Goal: Information Seeking & Learning: Check status

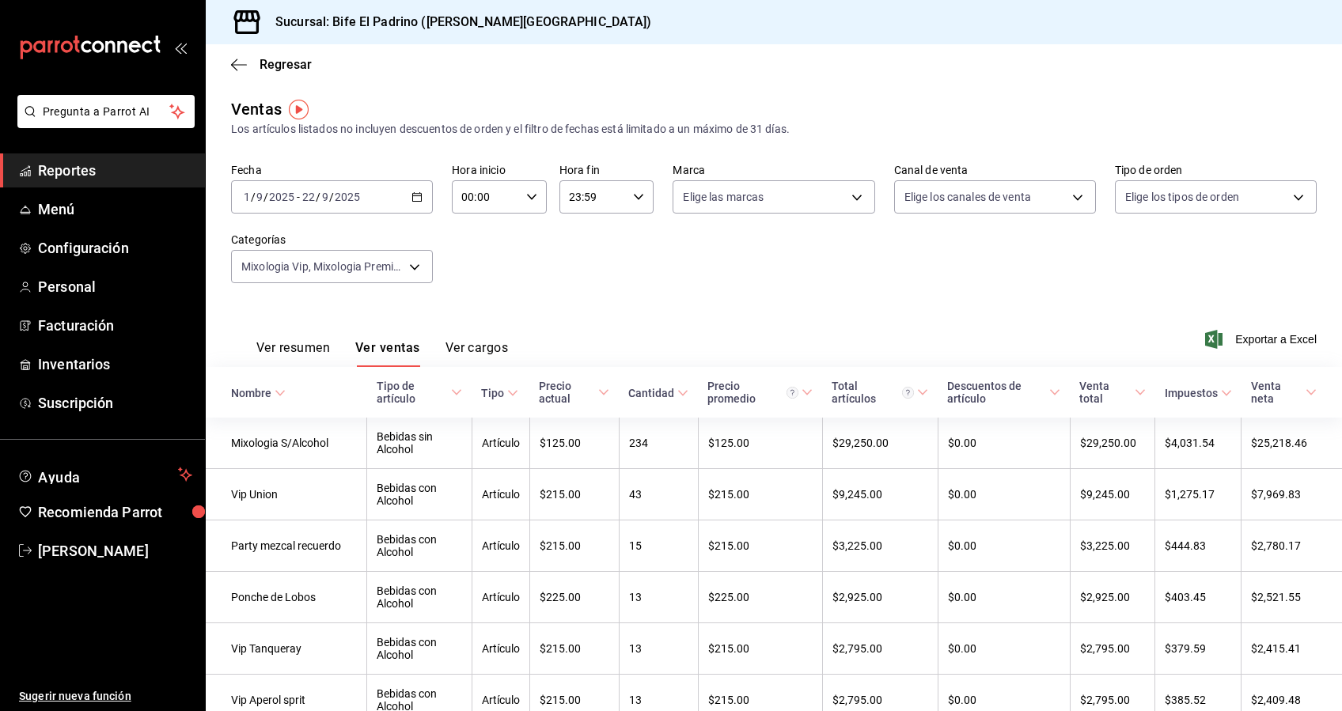
click at [580, 278] on div "Fecha [DATE] [DATE] - [DATE] [DATE] Hora inicio 00:00 Hora inicio Hora fin 23:5…" at bounding box center [773, 232] width 1085 height 139
click at [418, 195] on icon "button" at bounding box center [416, 196] width 11 height 11
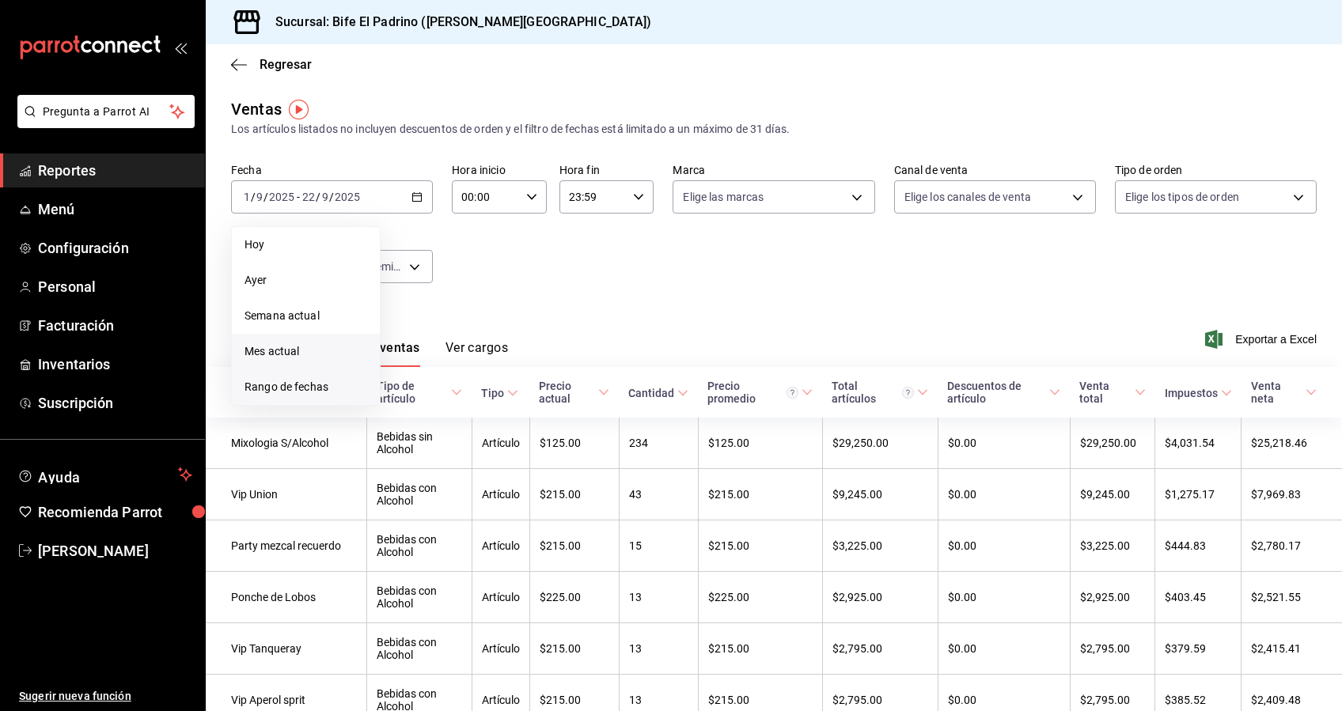
click at [282, 388] on span "Rango de fechas" at bounding box center [305, 387] width 123 height 17
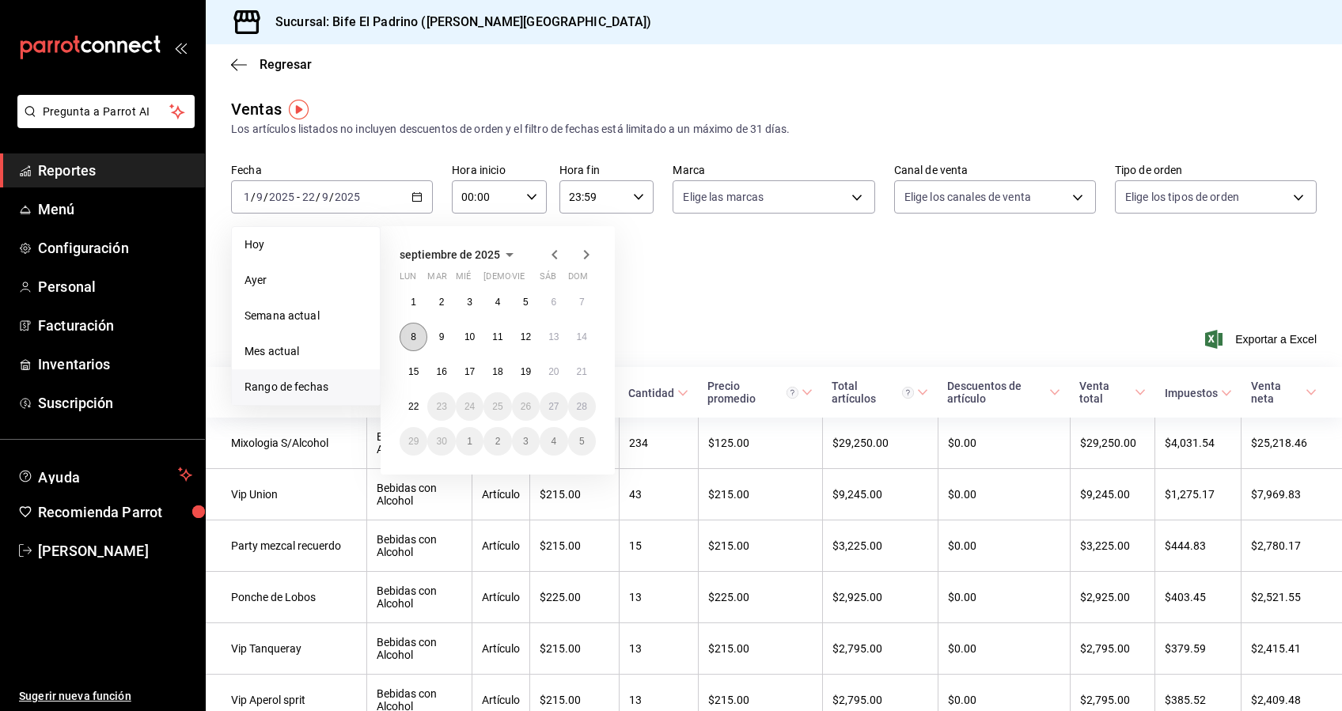
click at [418, 335] on button "8" at bounding box center [414, 337] width 28 height 28
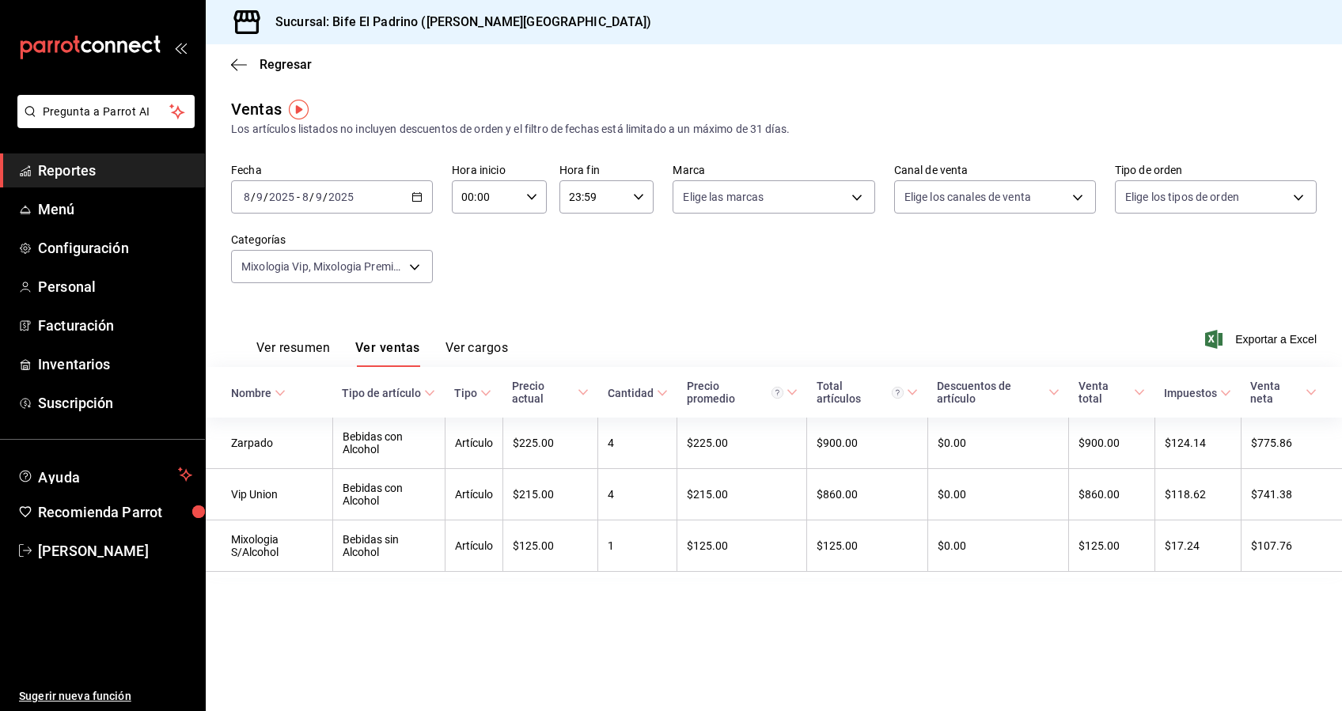
click at [423, 206] on div "[DATE] [DATE] - [DATE] [DATE]" at bounding box center [332, 196] width 202 height 33
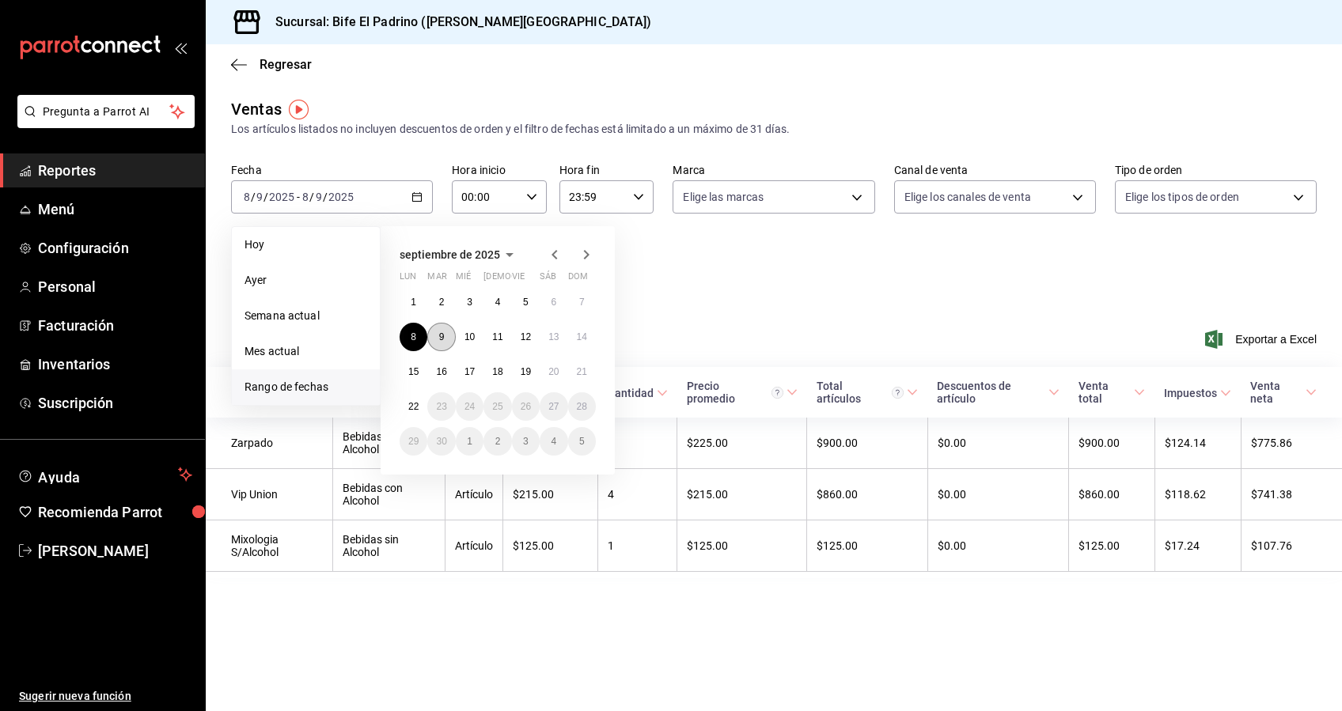
click at [443, 335] on abbr "9" at bounding box center [442, 337] width 6 height 11
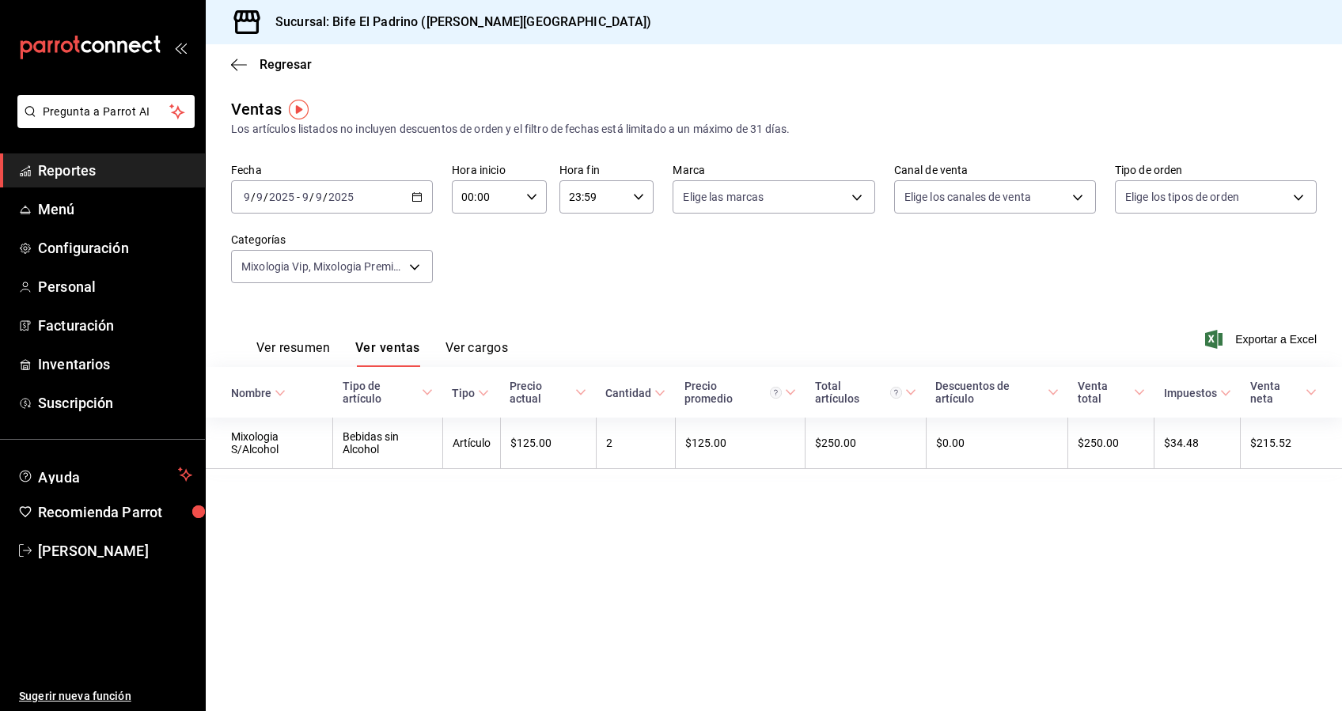
click at [407, 204] on div "[DATE] [DATE] - [DATE] [DATE]" at bounding box center [332, 196] width 202 height 33
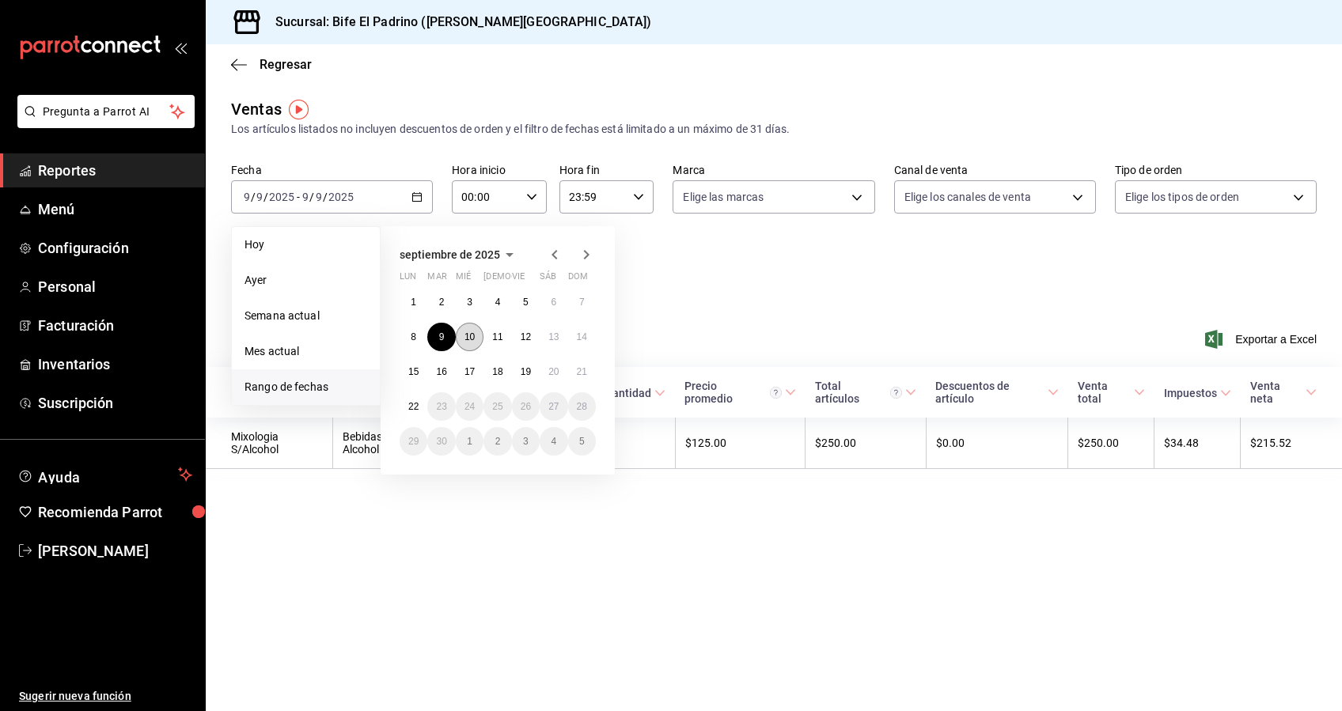
click at [468, 339] on abbr "10" at bounding box center [469, 337] width 10 height 11
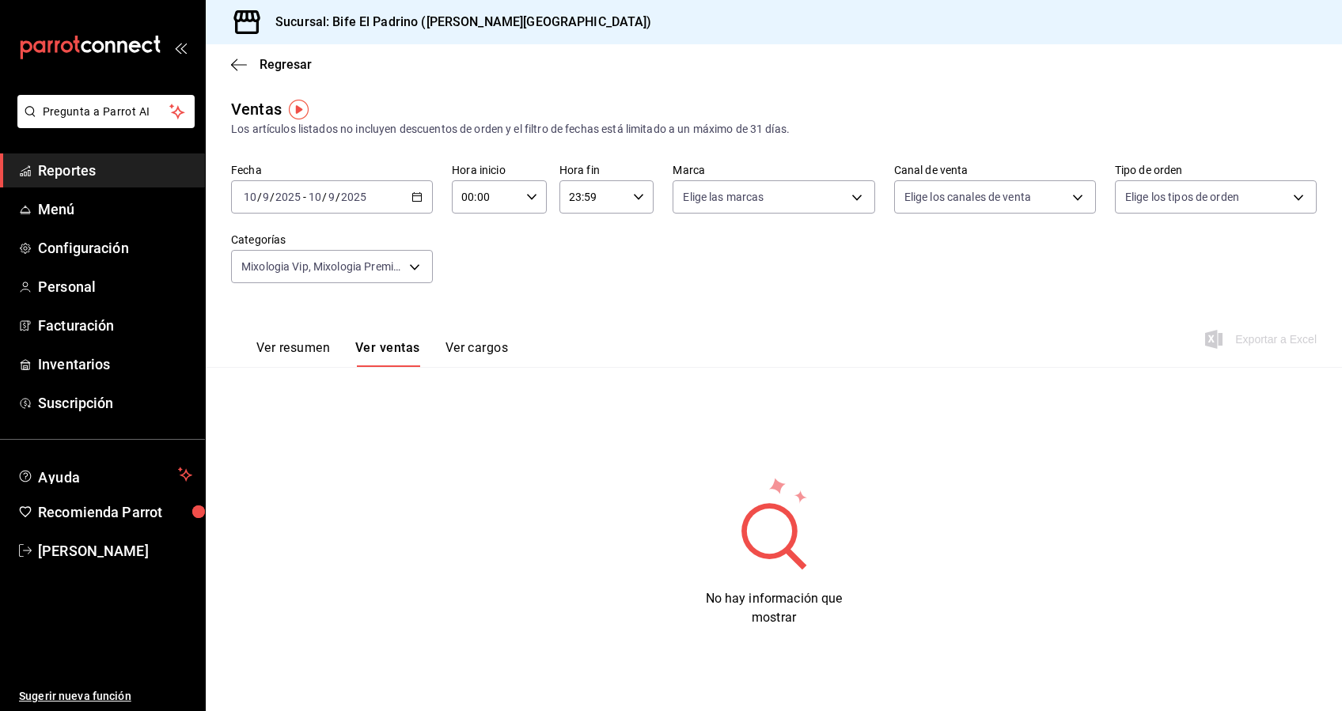
click at [420, 198] on icon "button" at bounding box center [416, 196] width 11 height 11
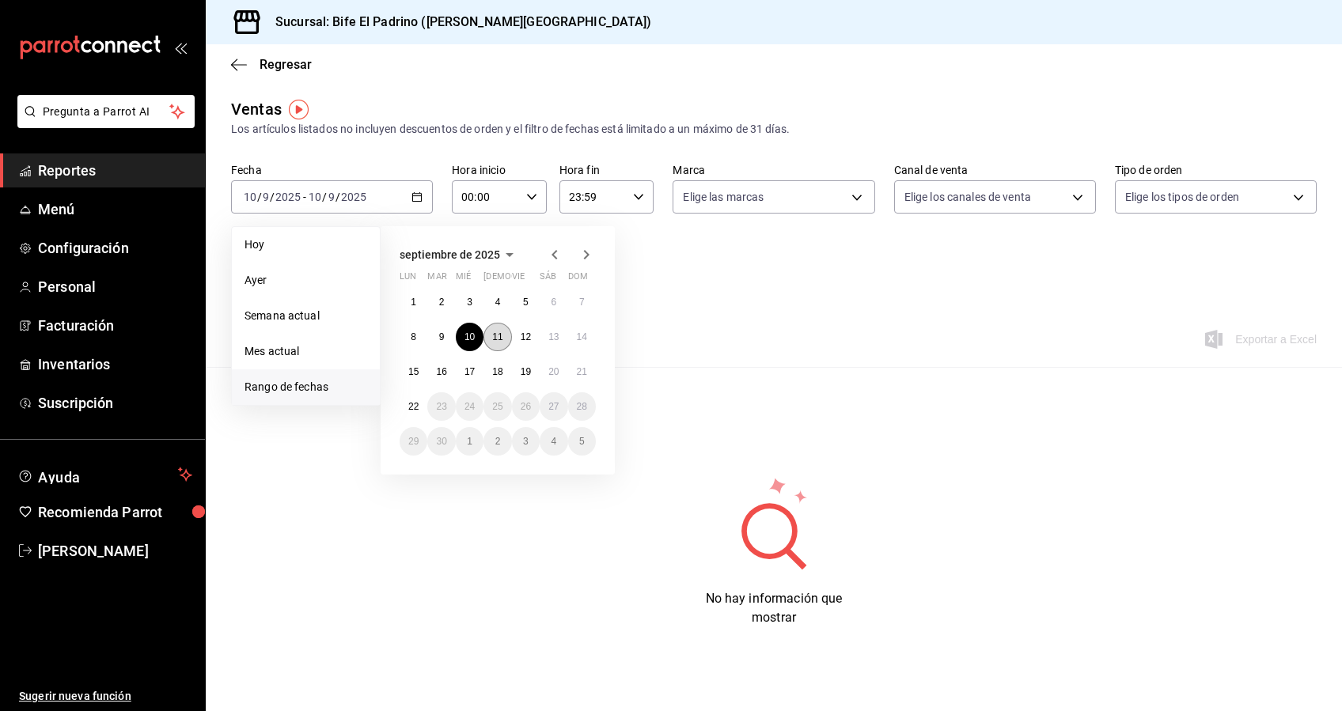
click at [498, 335] on abbr "11" at bounding box center [497, 337] width 10 height 11
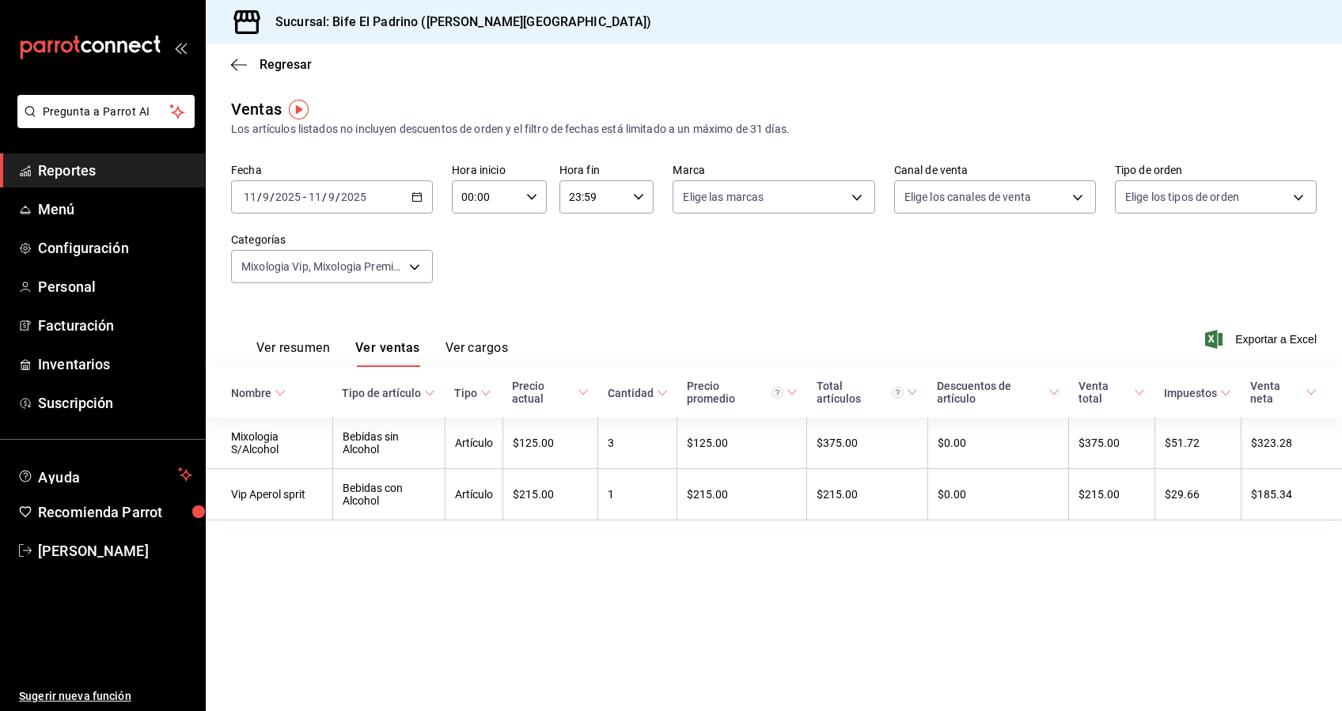
click at [418, 200] on icon "button" at bounding box center [416, 196] width 11 height 11
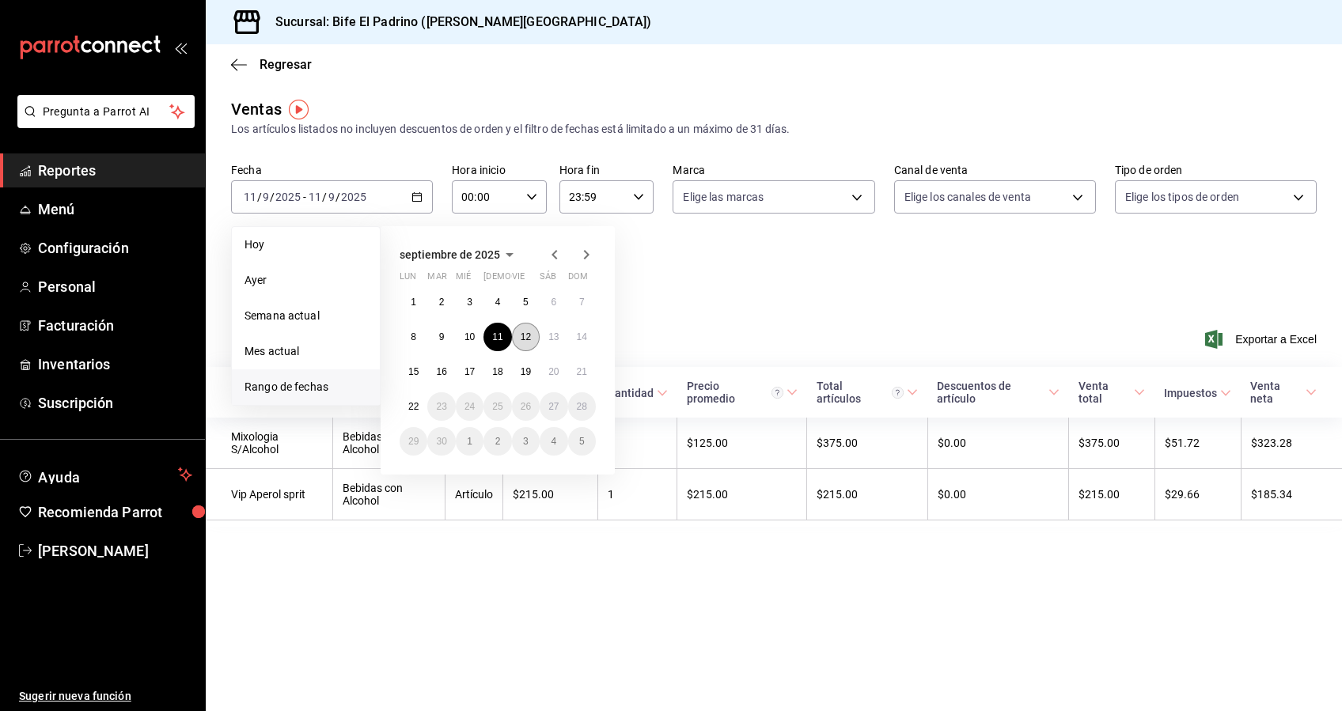
click at [531, 335] on button "12" at bounding box center [526, 337] width 28 height 28
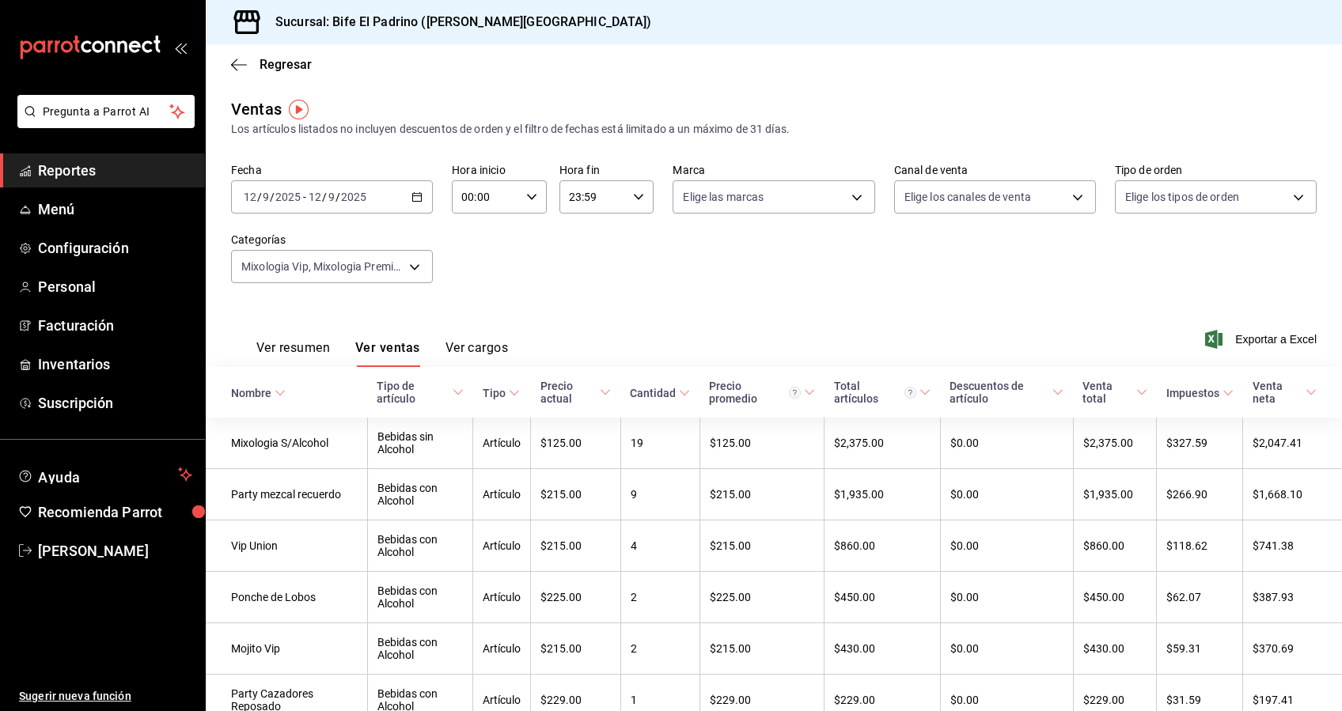
click at [416, 195] on icon "button" at bounding box center [416, 196] width 11 height 11
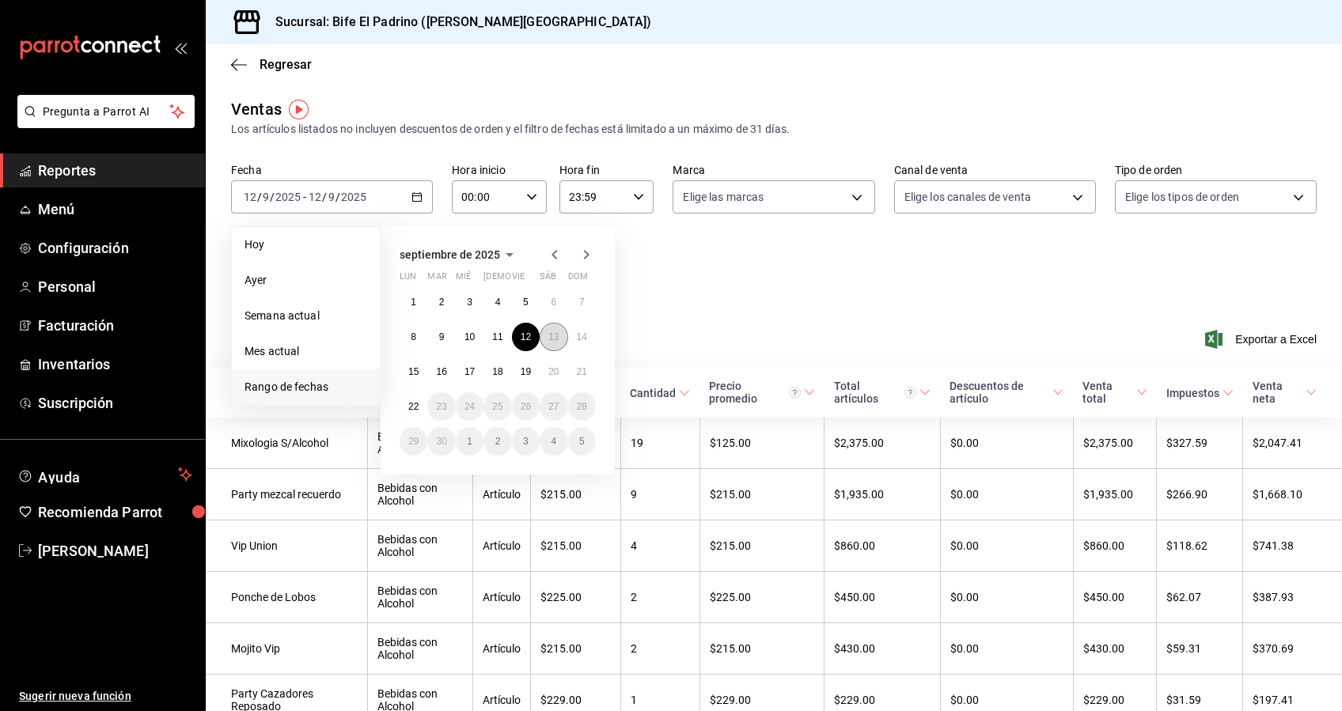
click at [558, 339] on abbr "13" at bounding box center [553, 337] width 10 height 11
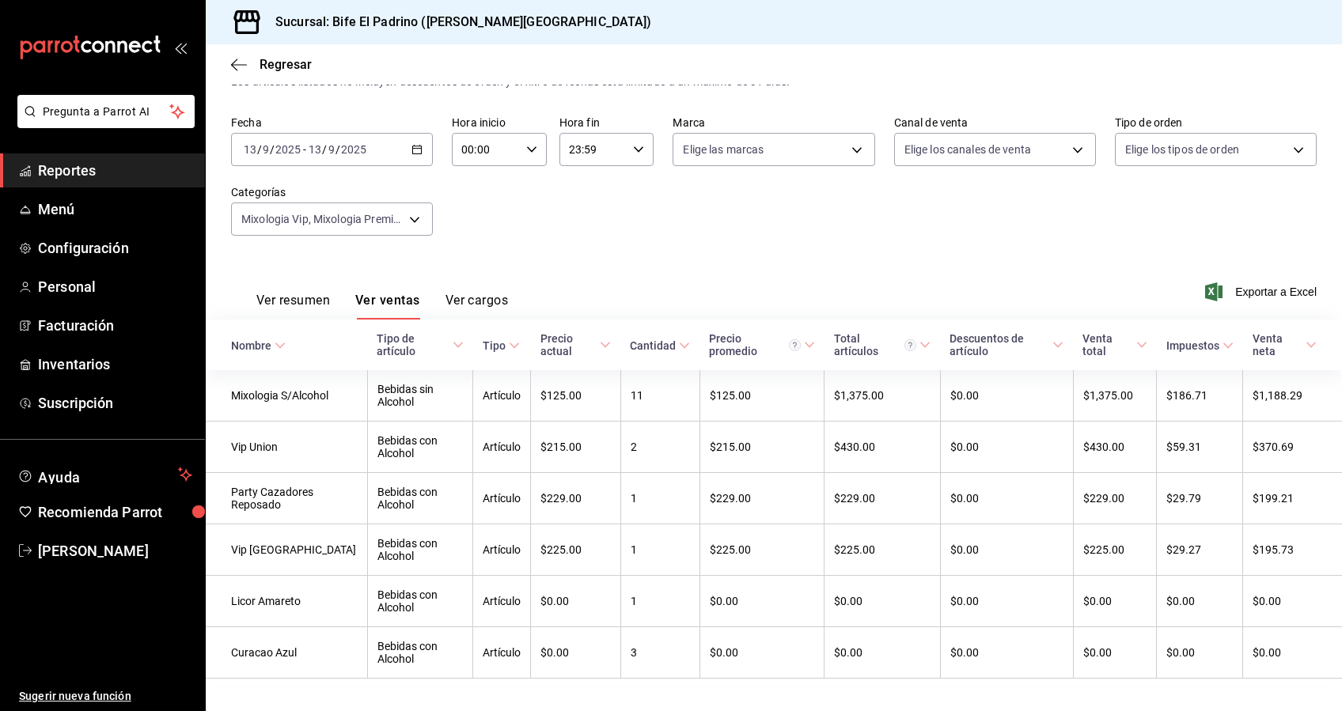
scroll to position [82, 0]
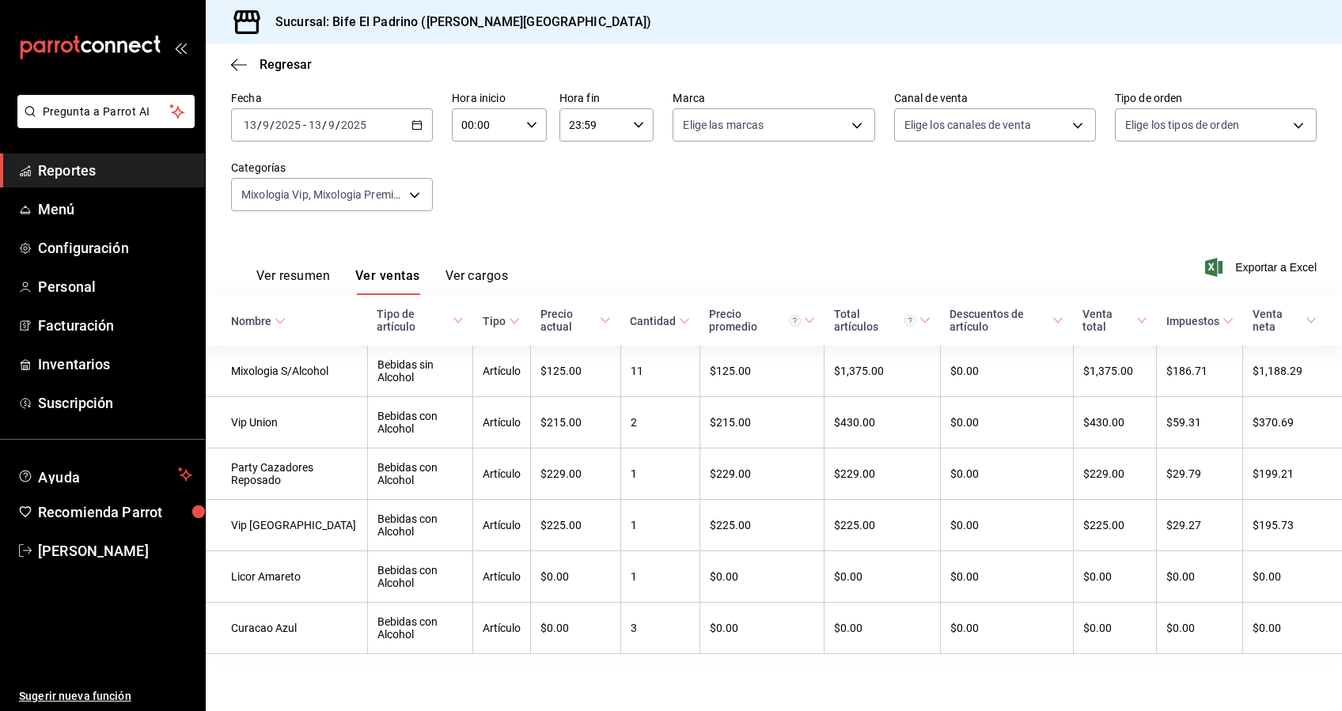
click at [418, 120] on div "[DATE] [DATE] - [DATE] [DATE]" at bounding box center [332, 124] width 202 height 33
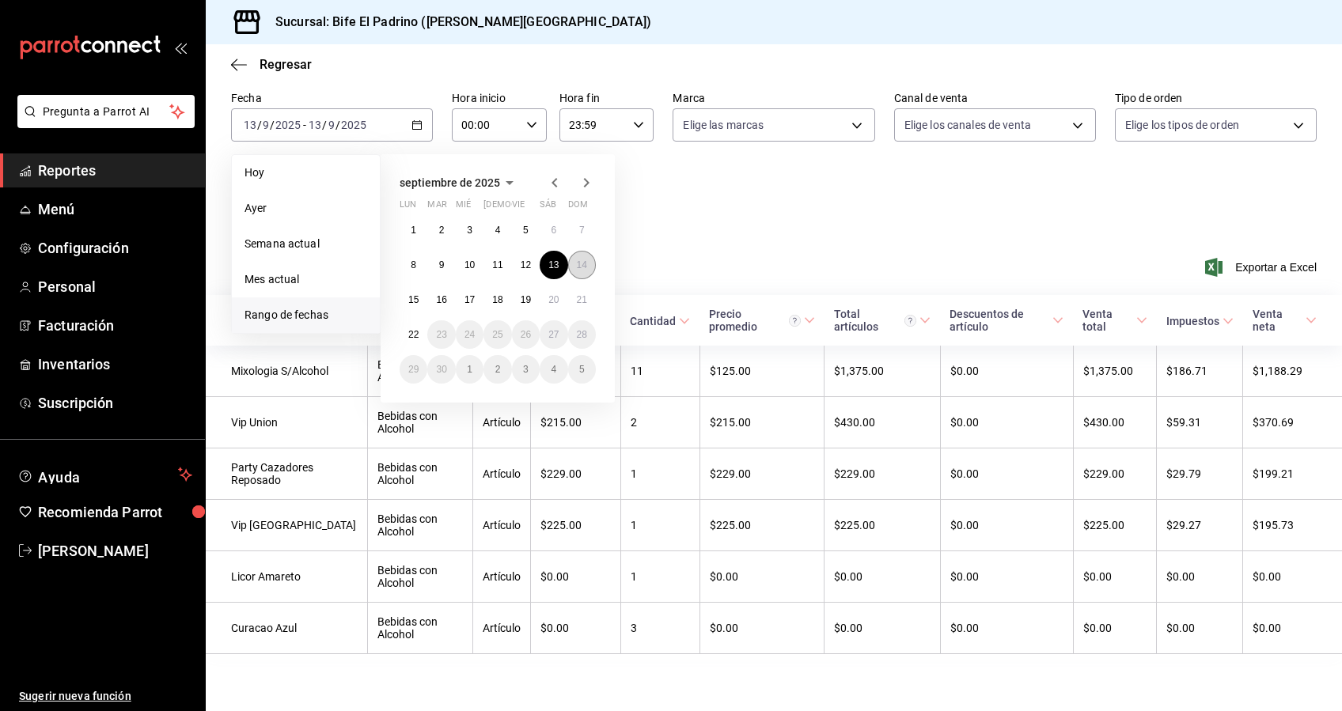
click at [579, 263] on button "14" at bounding box center [582, 265] width 28 height 28
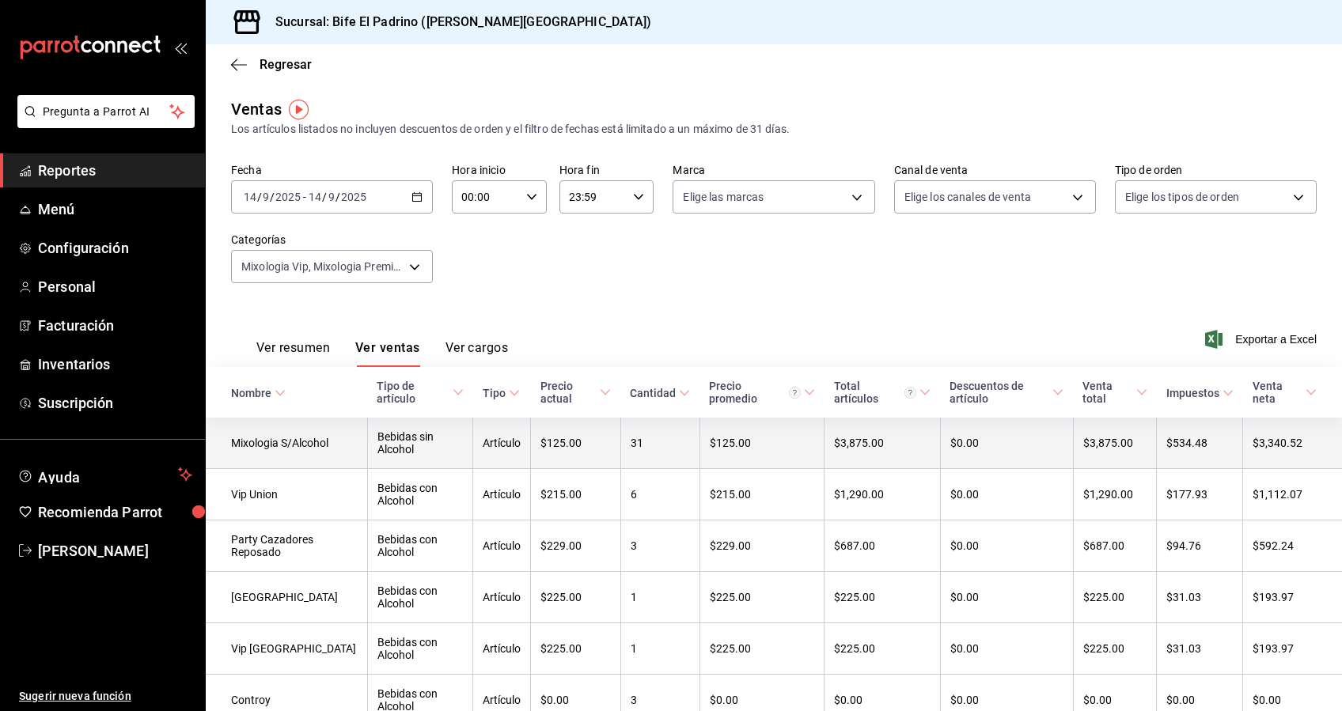
scroll to position [82, 0]
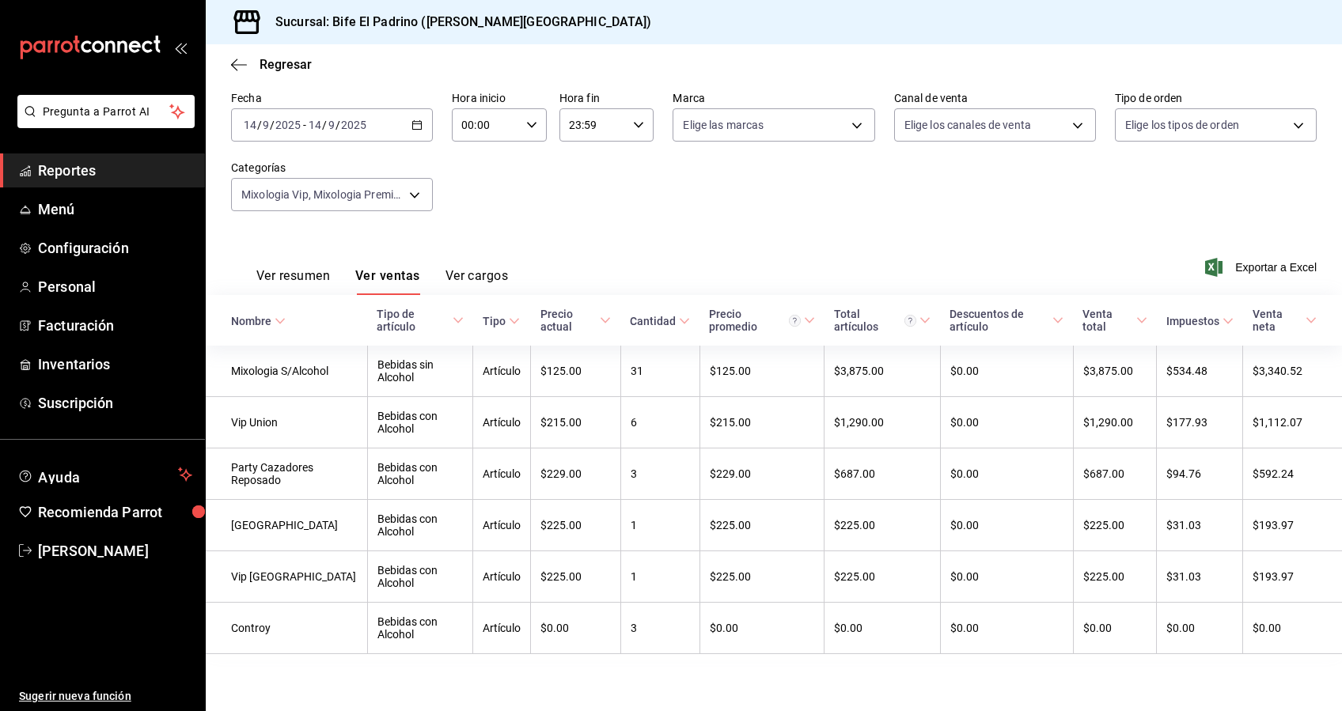
click at [404, 120] on div "[DATE] [DATE] - [DATE] [DATE]" at bounding box center [332, 124] width 202 height 33
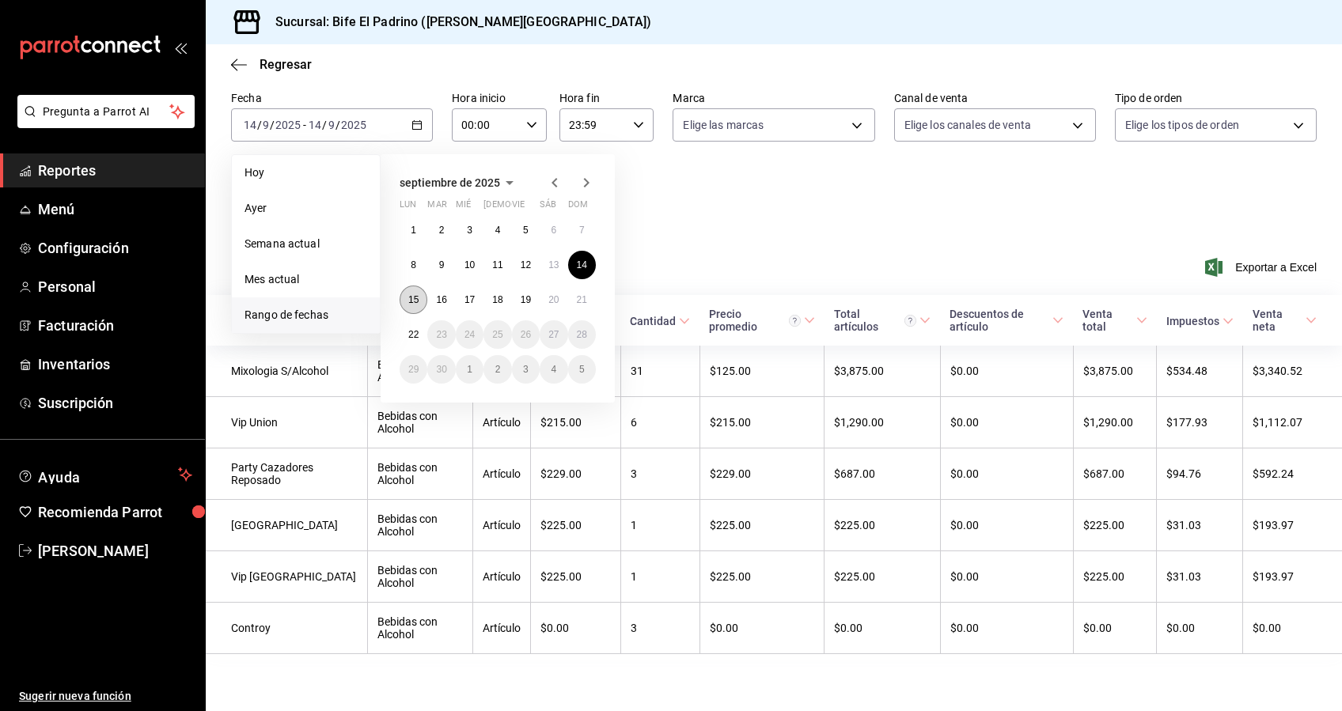
click at [418, 294] on abbr "15" at bounding box center [413, 299] width 10 height 11
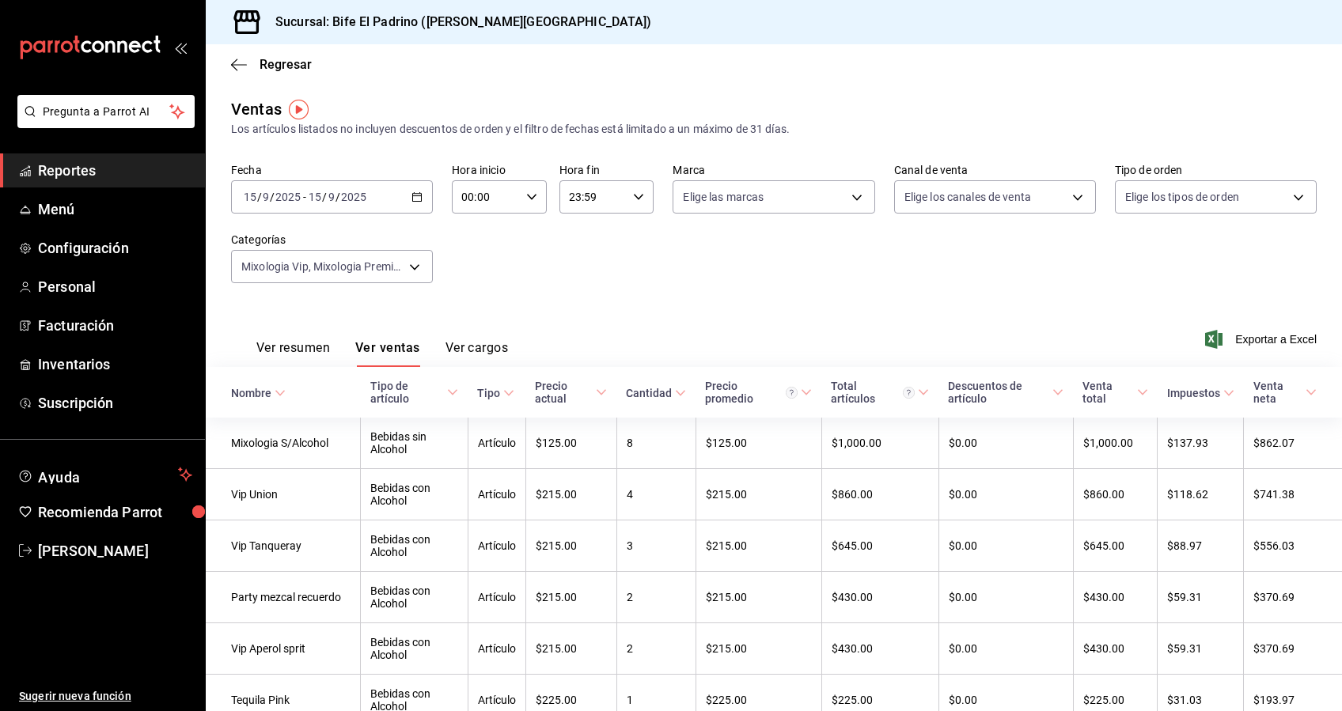
click at [412, 199] on \(Stroke\) "button" at bounding box center [416, 197] width 9 height 9
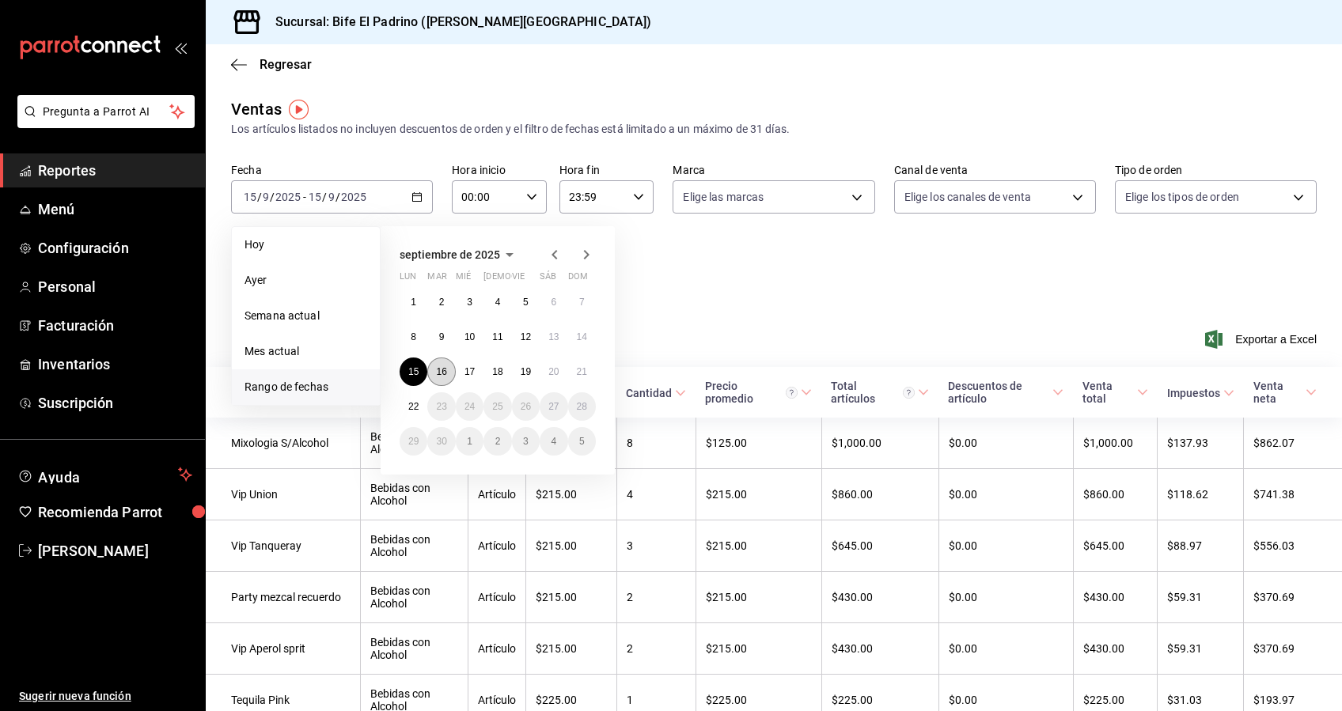
click at [444, 373] on abbr "16" at bounding box center [441, 371] width 10 height 11
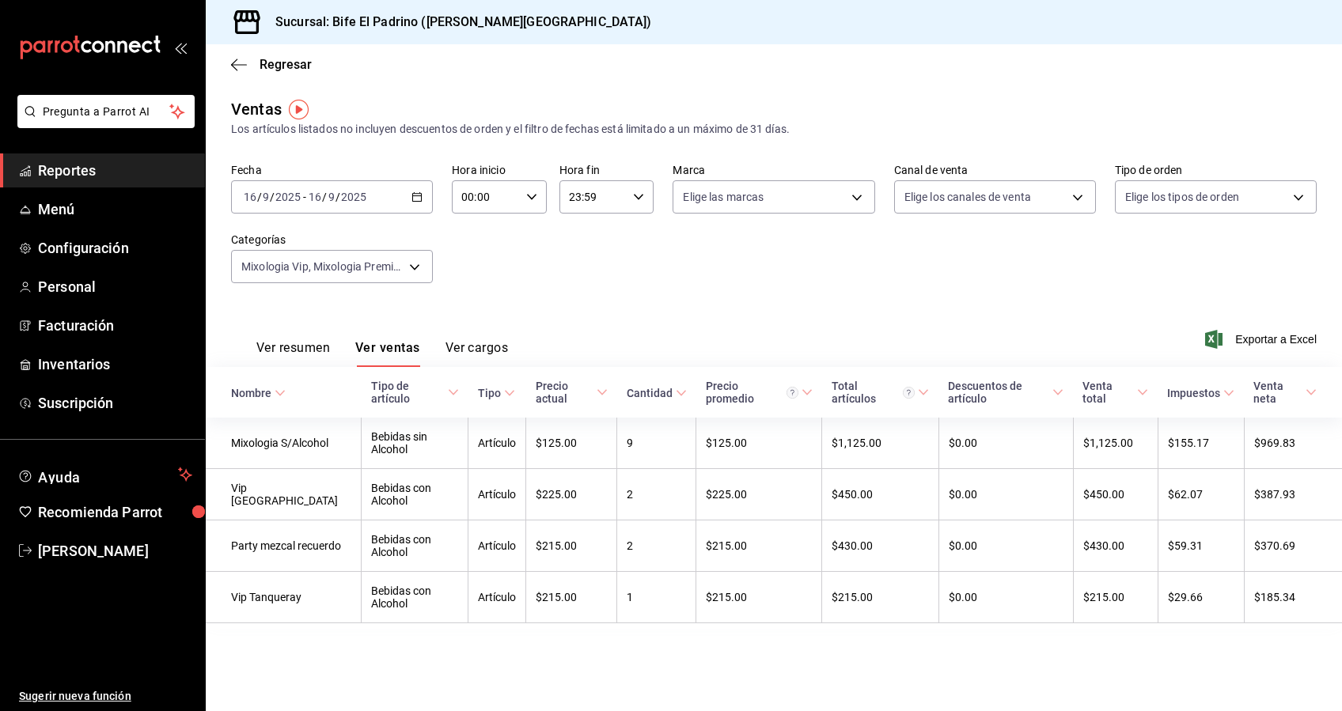
click at [418, 199] on icon "button" at bounding box center [416, 196] width 11 height 11
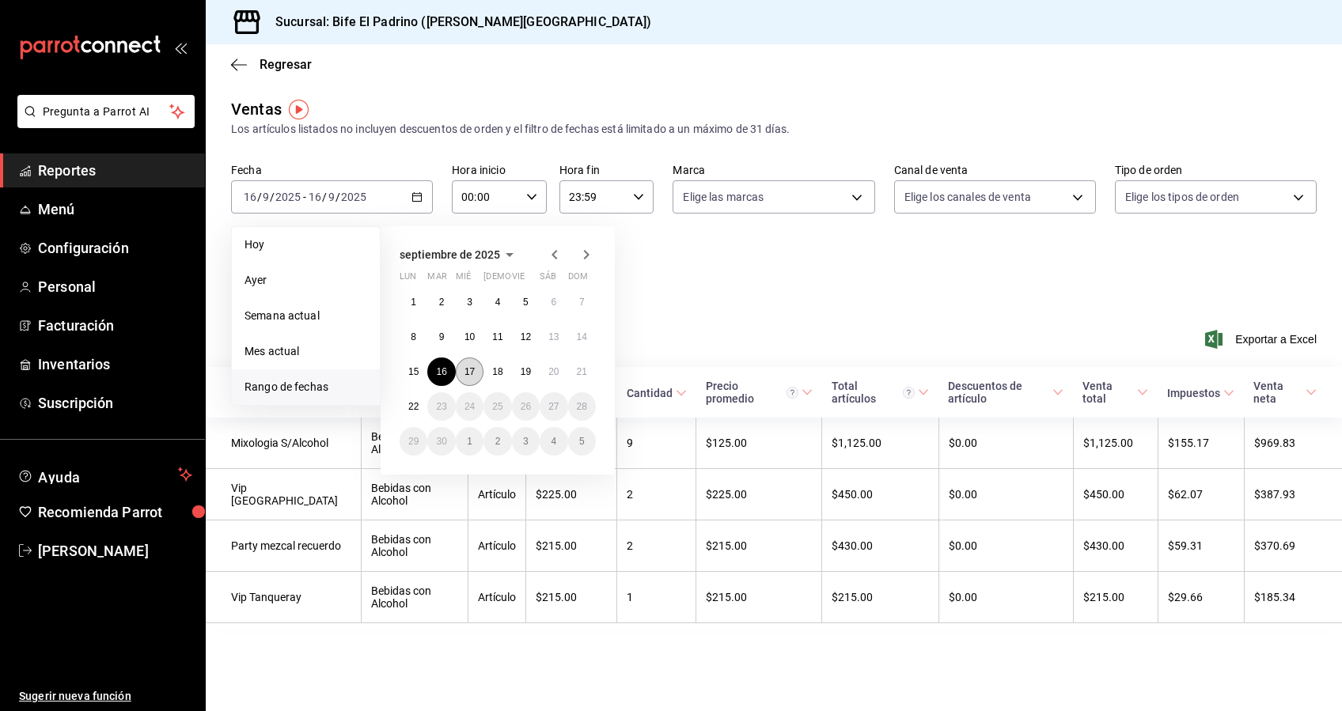
click at [475, 367] on button "17" at bounding box center [470, 372] width 28 height 28
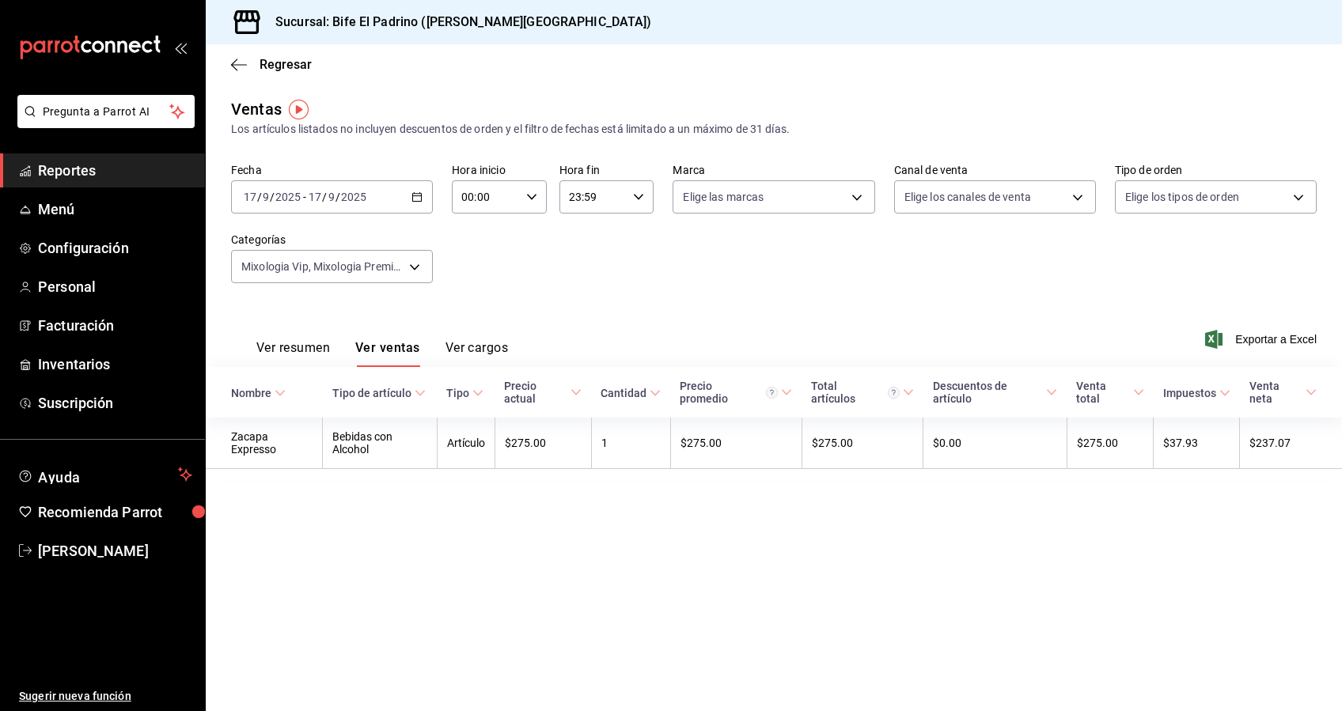
click at [424, 196] on div "[DATE] [DATE] - [DATE] [DATE]" at bounding box center [332, 196] width 202 height 33
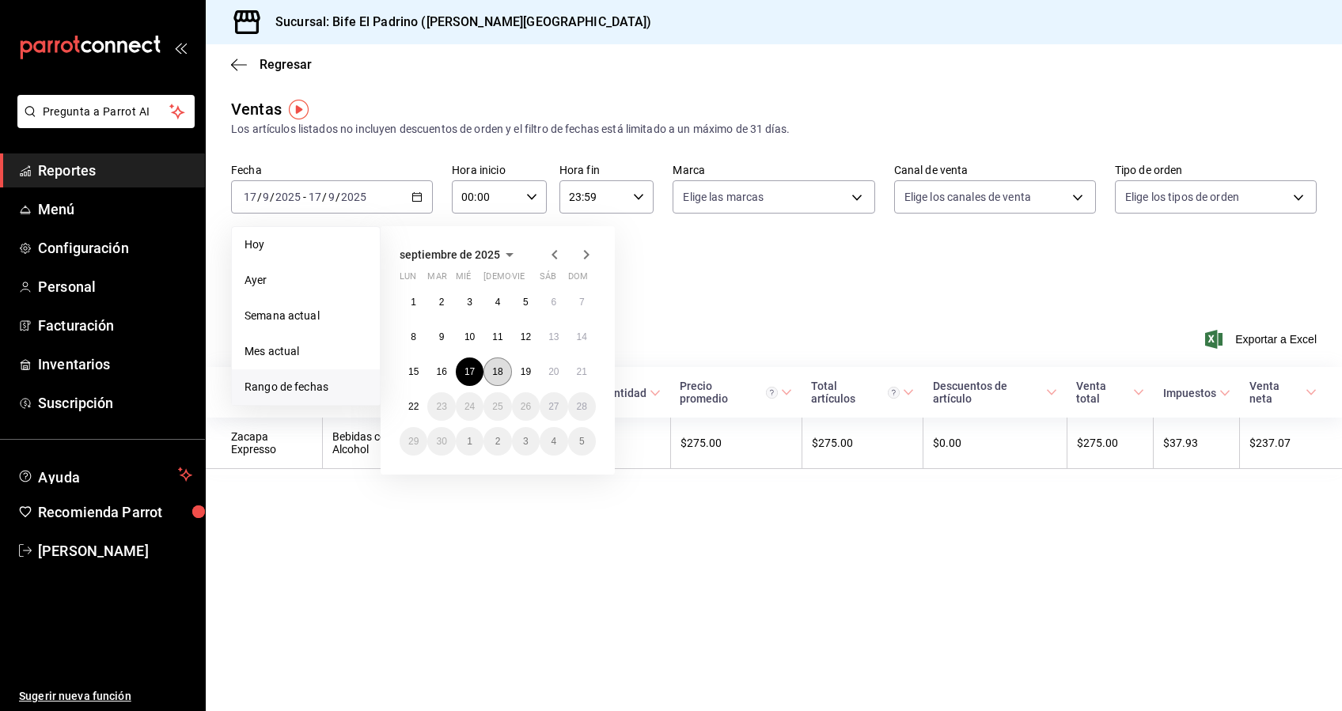
click at [494, 372] on abbr "18" at bounding box center [497, 371] width 10 height 11
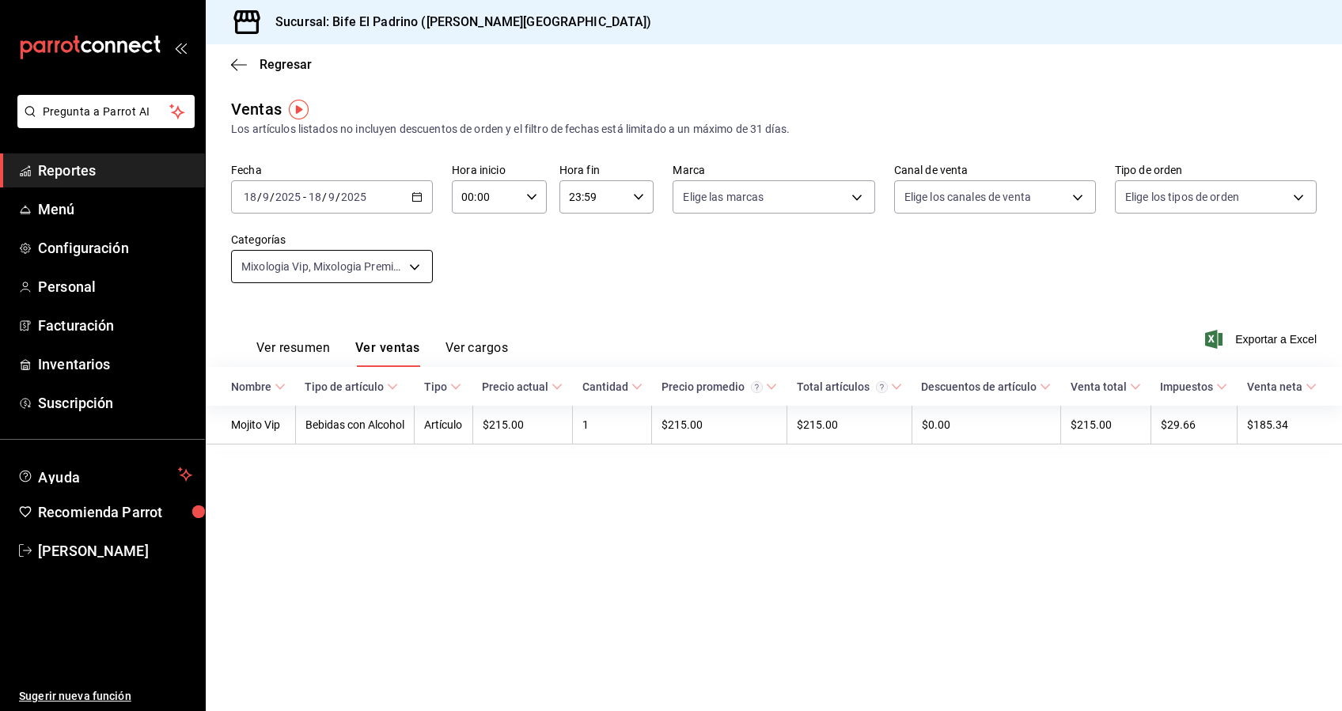
click at [413, 270] on body "Pregunta a Parrot AI Reportes Menú Configuración Personal Facturación Inventari…" at bounding box center [671, 355] width 1342 height 711
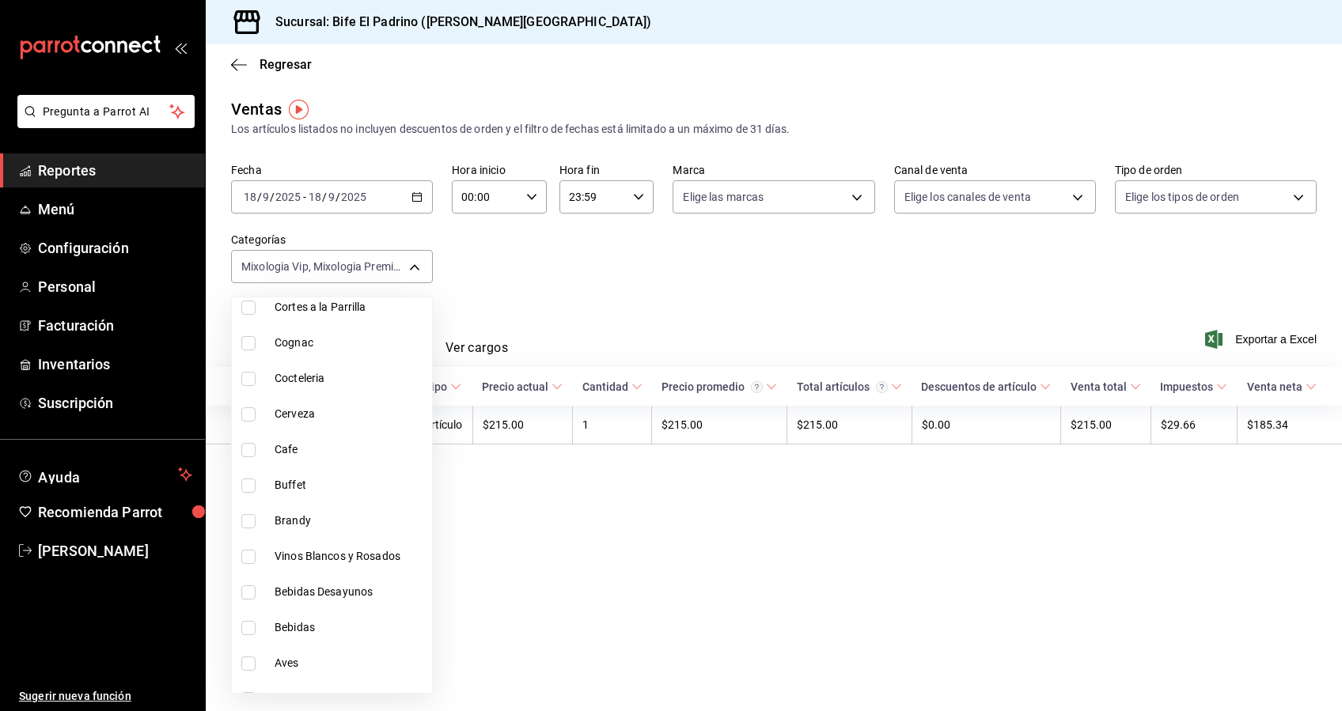
scroll to position [1902, 0]
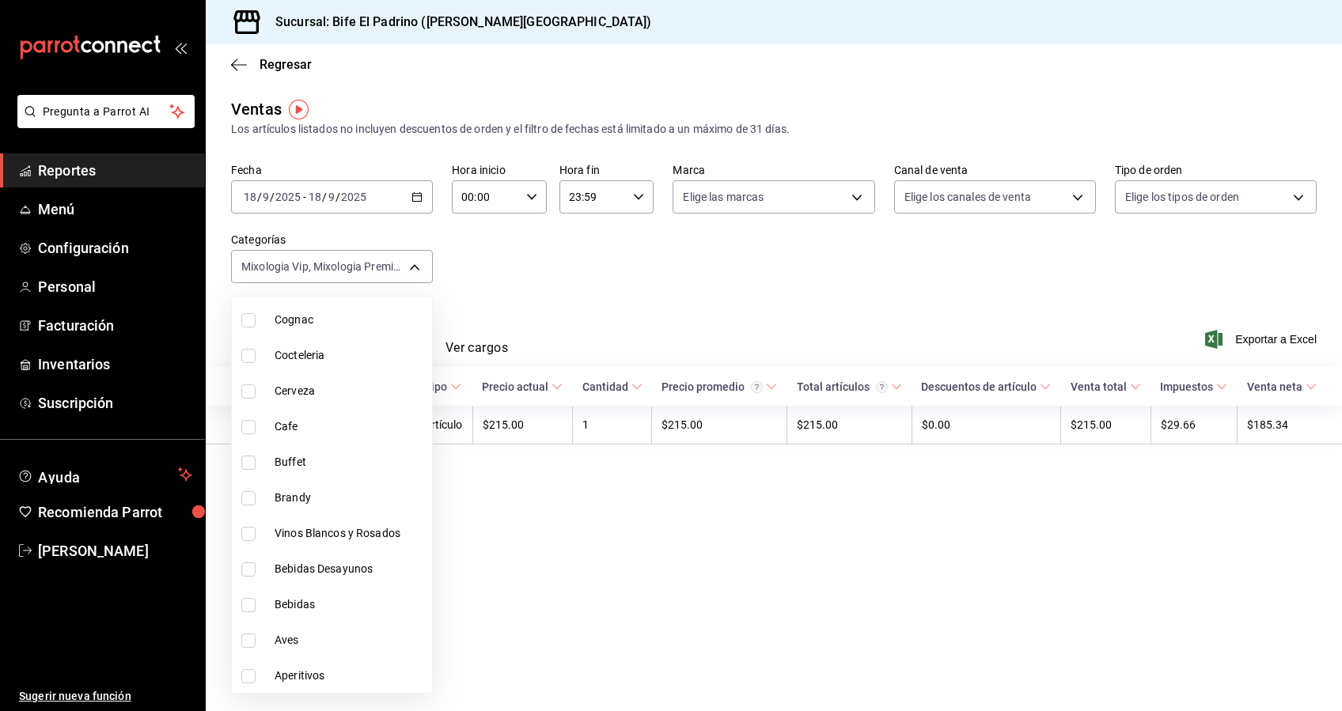
click at [505, 589] on div at bounding box center [671, 355] width 1342 height 711
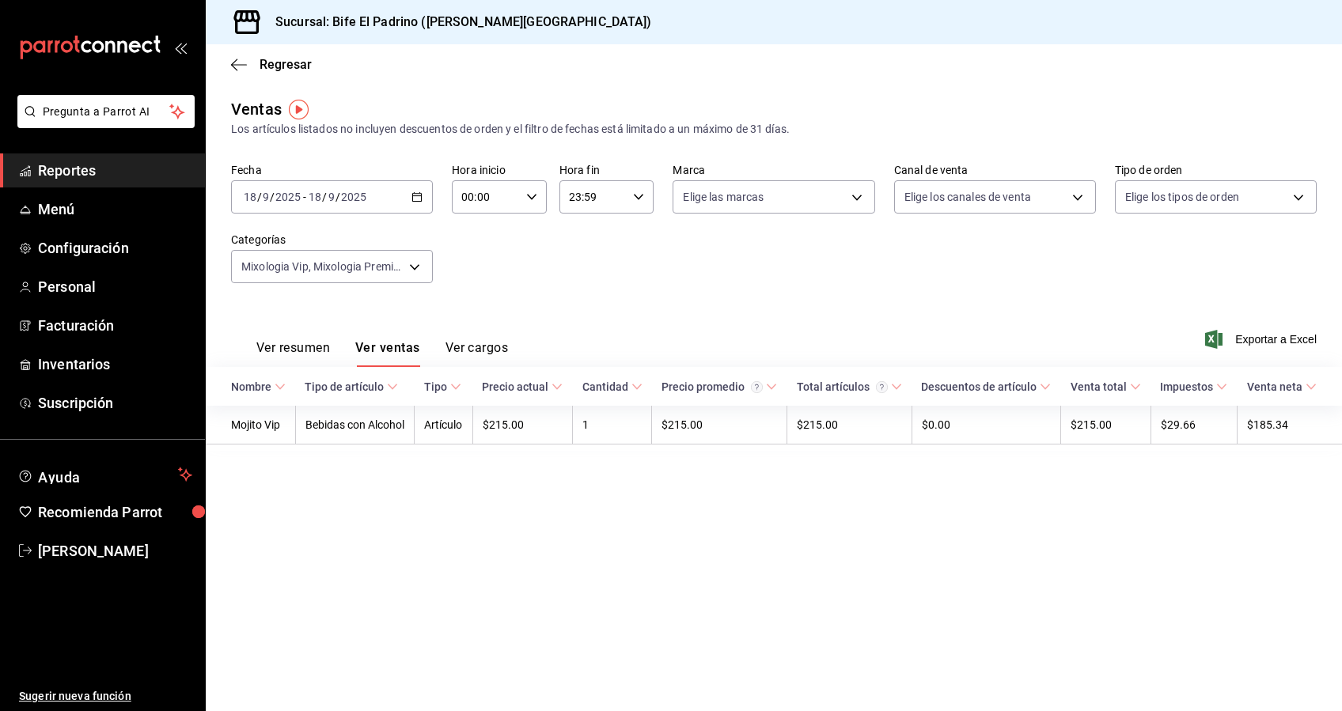
click at [418, 203] on div "[DATE] [DATE] - [DATE] [DATE]" at bounding box center [332, 196] width 202 height 33
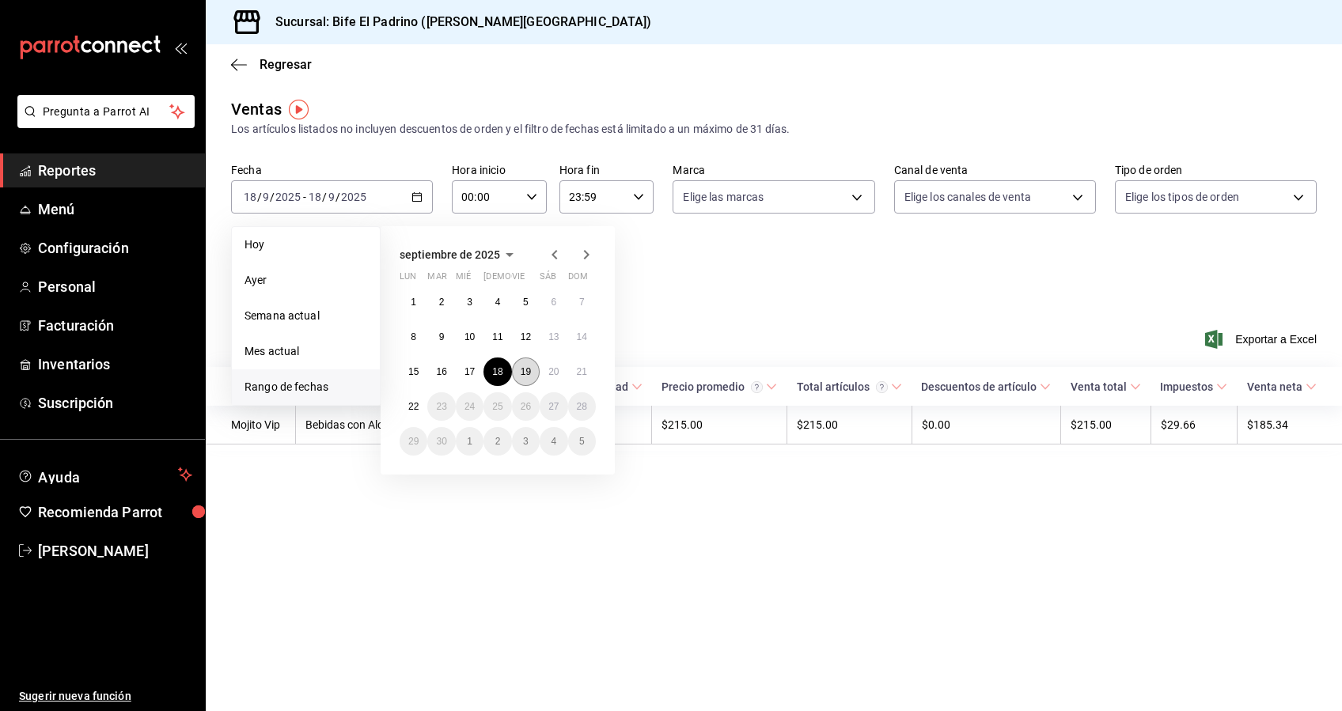
click at [527, 373] on abbr "19" at bounding box center [526, 371] width 10 height 11
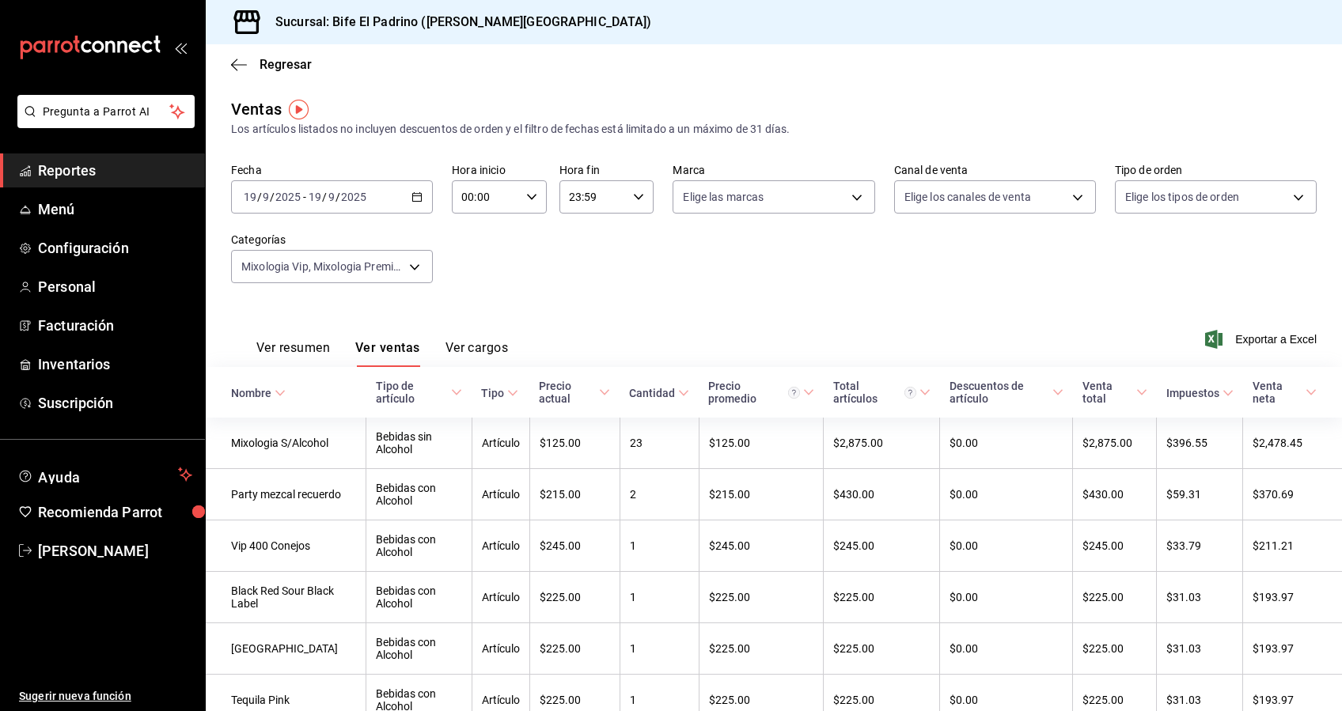
click at [411, 200] on icon "button" at bounding box center [416, 196] width 11 height 11
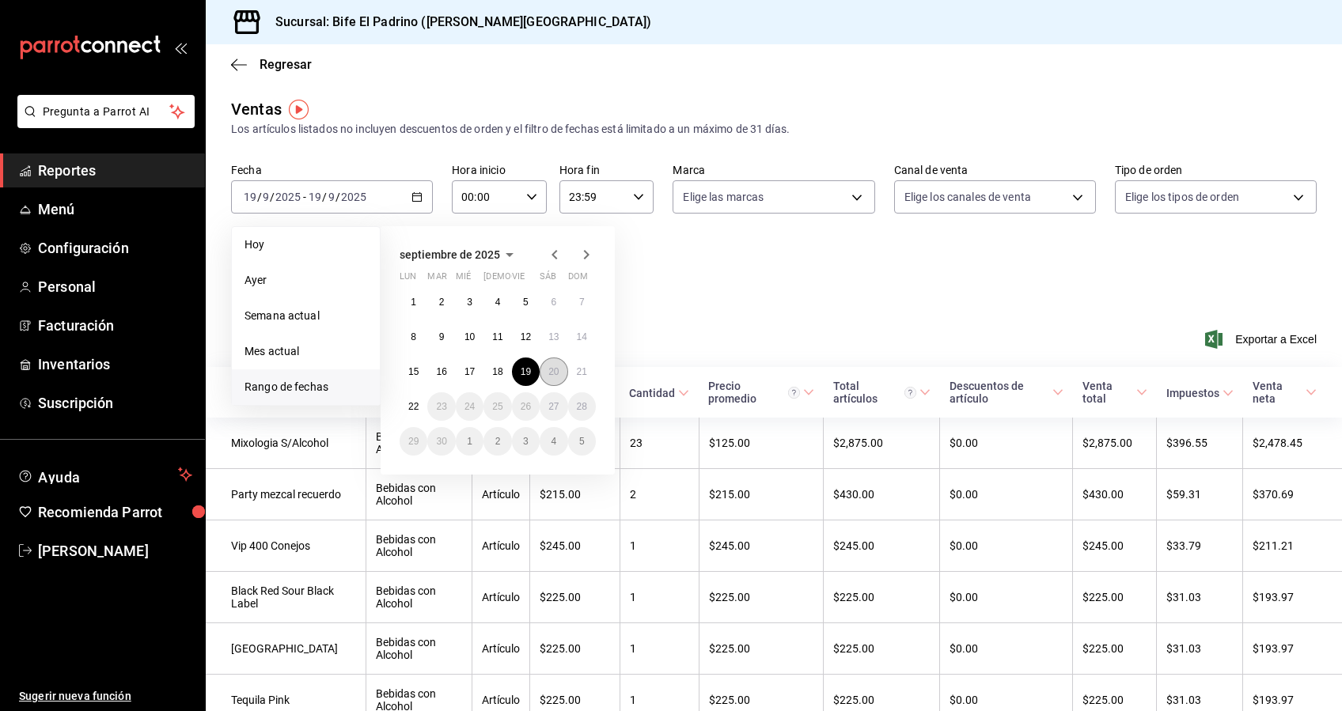
click at [551, 372] on abbr "20" at bounding box center [553, 371] width 10 height 11
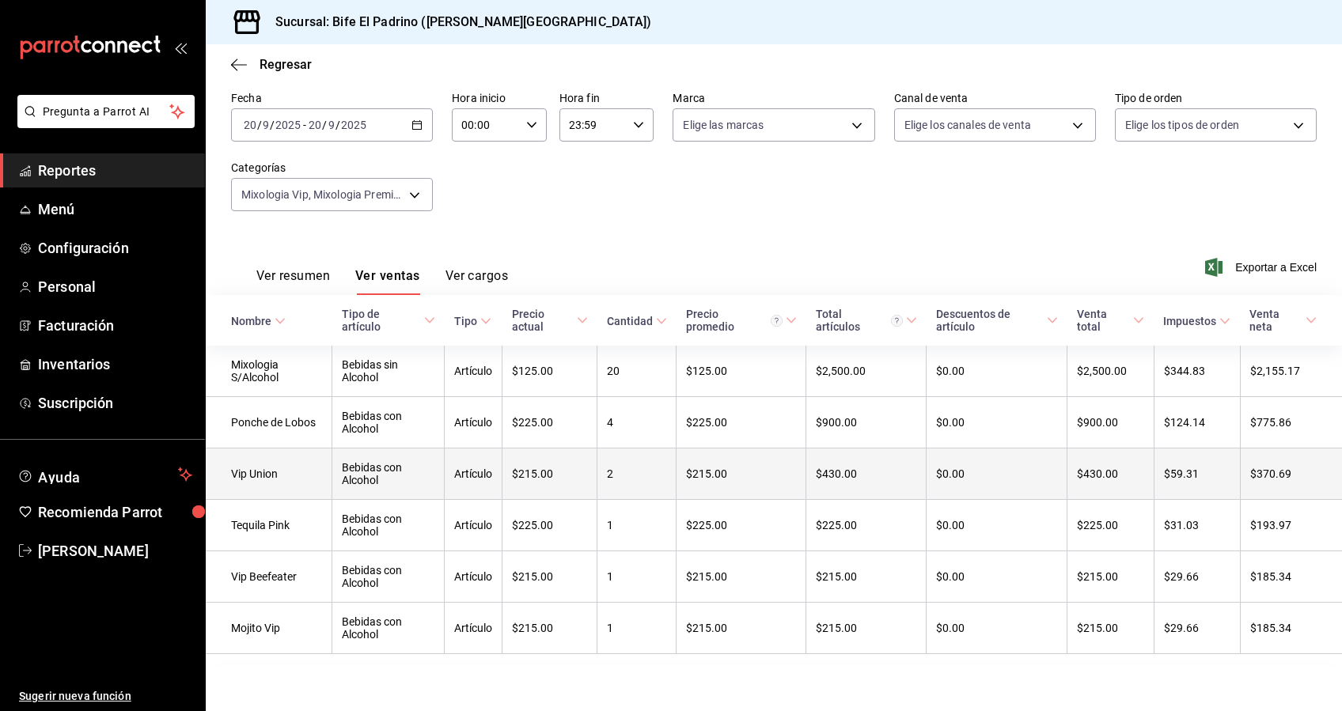
scroll to position [81, 0]
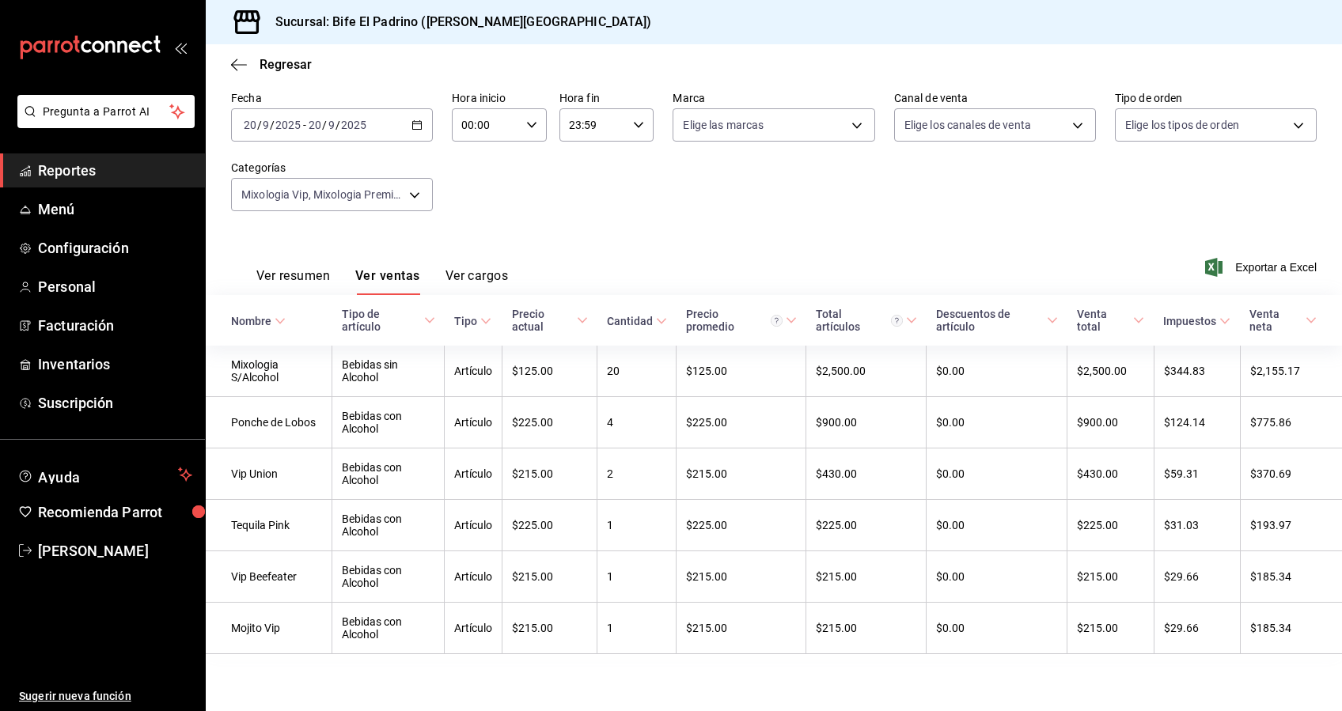
click at [424, 115] on div "[DATE] [DATE] - [DATE] [DATE]" at bounding box center [332, 124] width 202 height 33
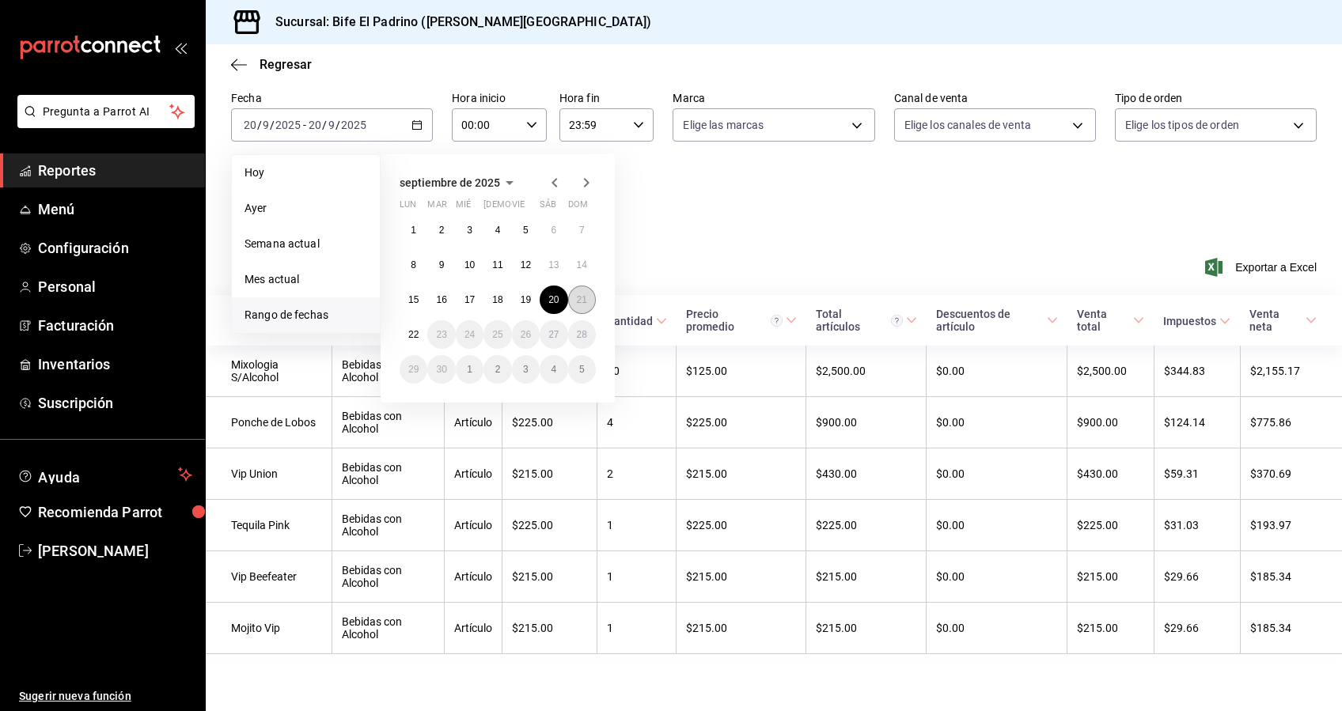
click at [580, 294] on abbr "21" at bounding box center [582, 299] width 10 height 11
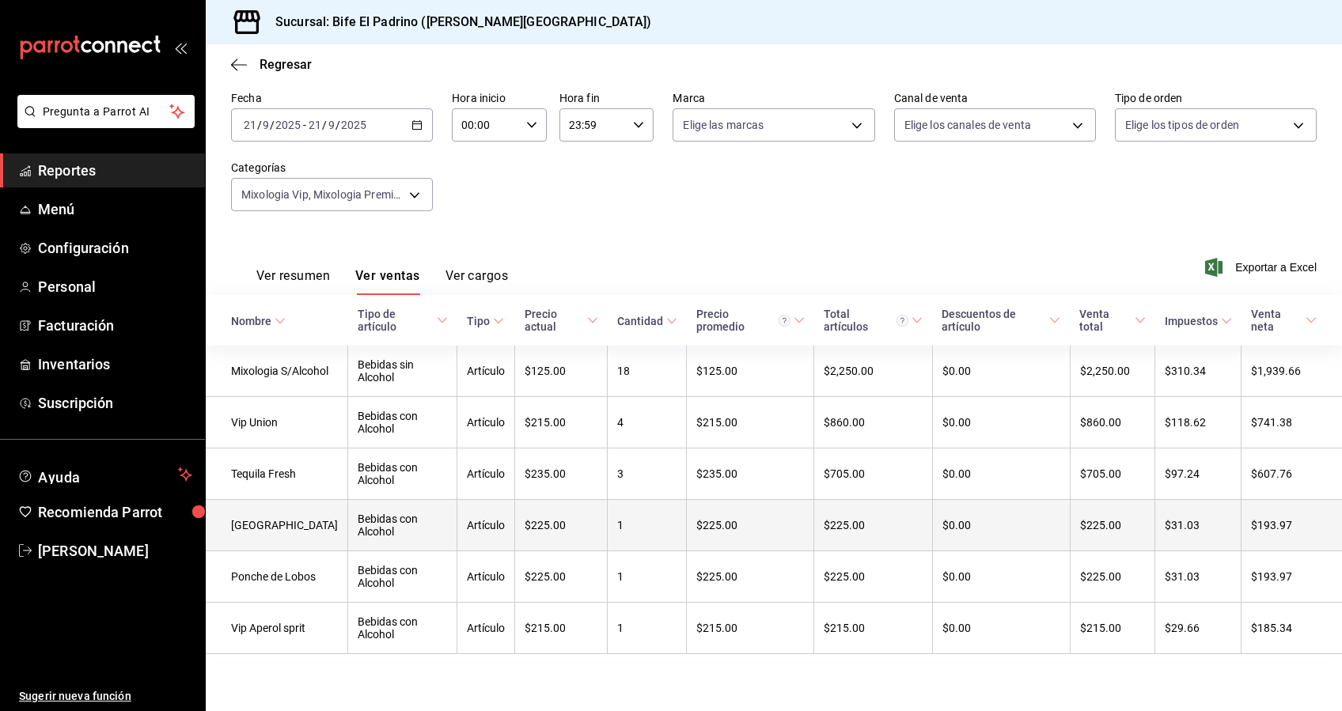
scroll to position [82, 0]
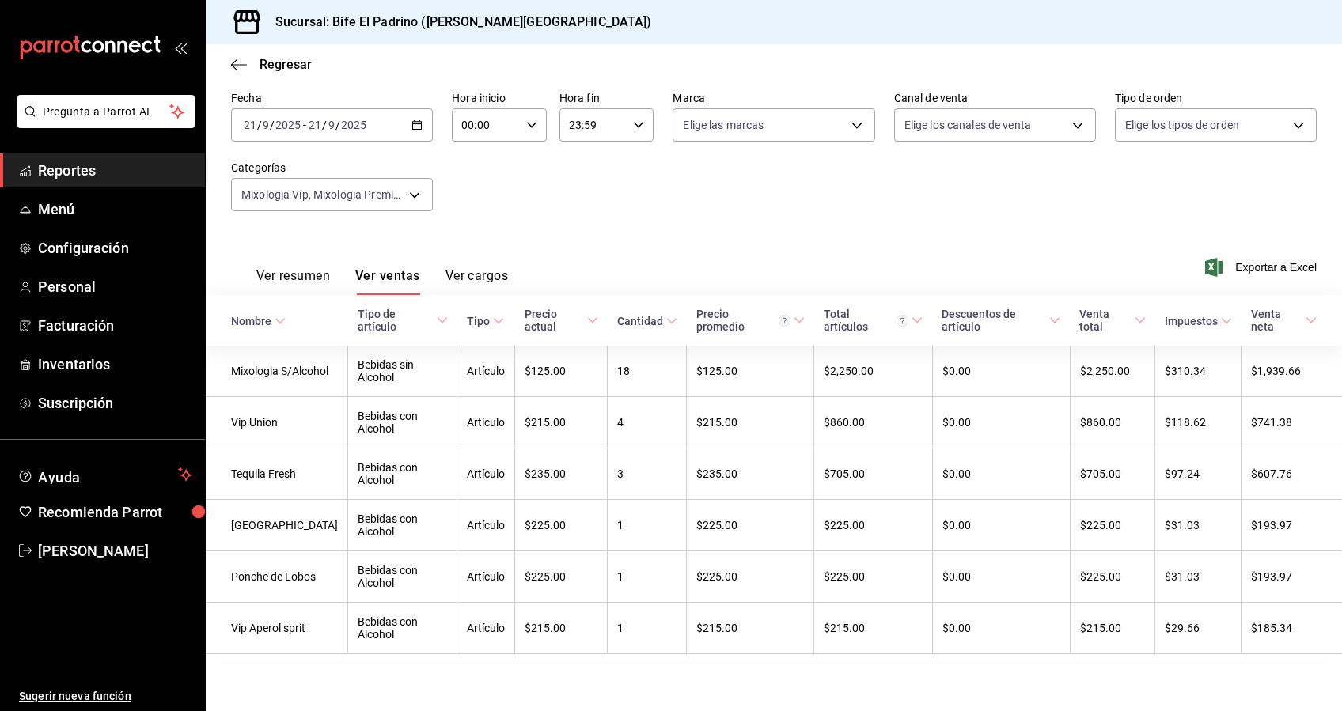
click at [413, 123] on \(Stroke\) "button" at bounding box center [417, 123] width 9 height 1
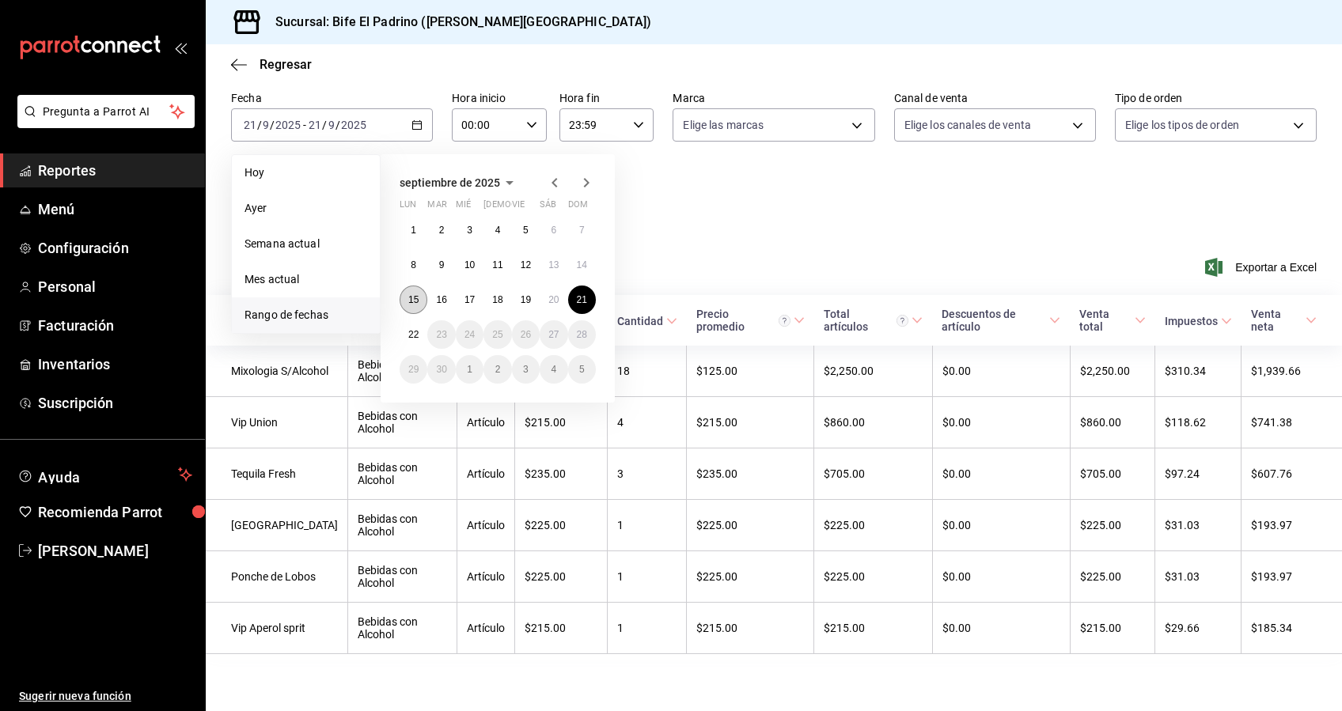
click at [419, 290] on button "15" at bounding box center [414, 300] width 28 height 28
click at [584, 294] on abbr "21" at bounding box center [582, 299] width 10 height 11
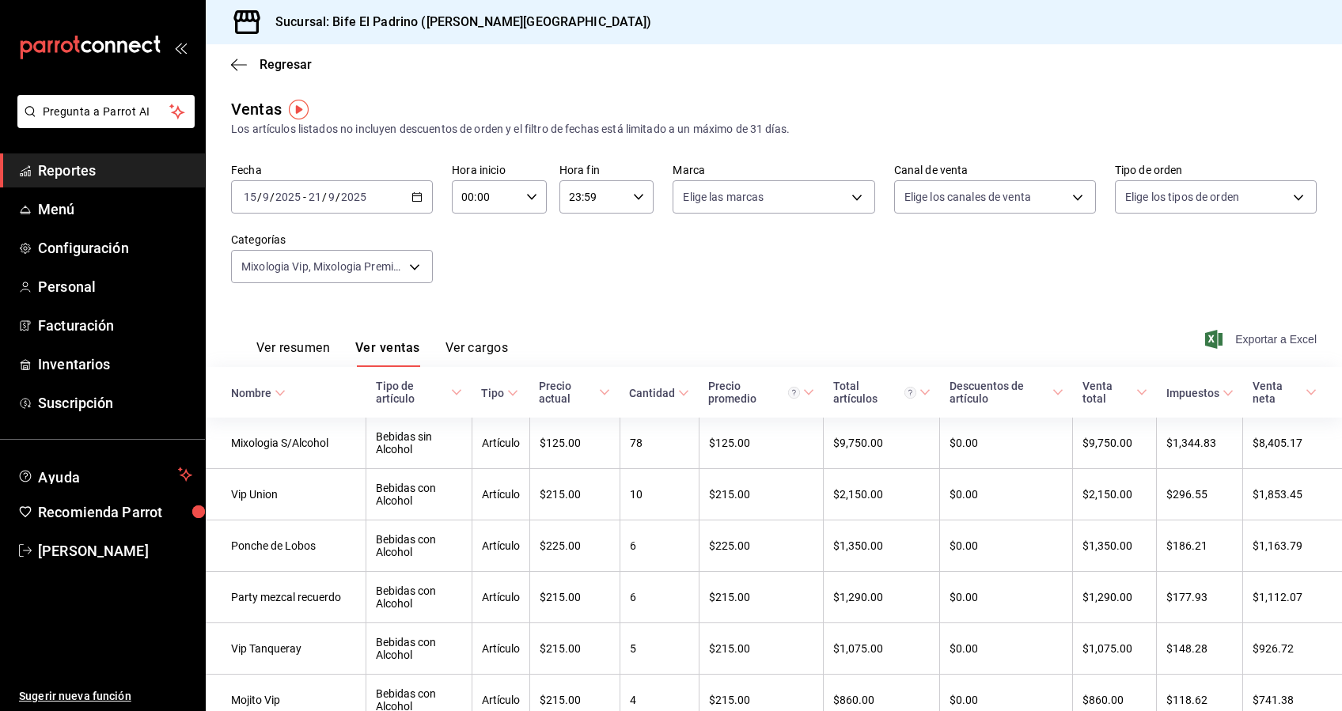
click at [1249, 335] on span "Exportar a Excel" at bounding box center [1262, 339] width 108 height 19
click at [241, 65] on icon "button" at bounding box center [239, 65] width 16 height 14
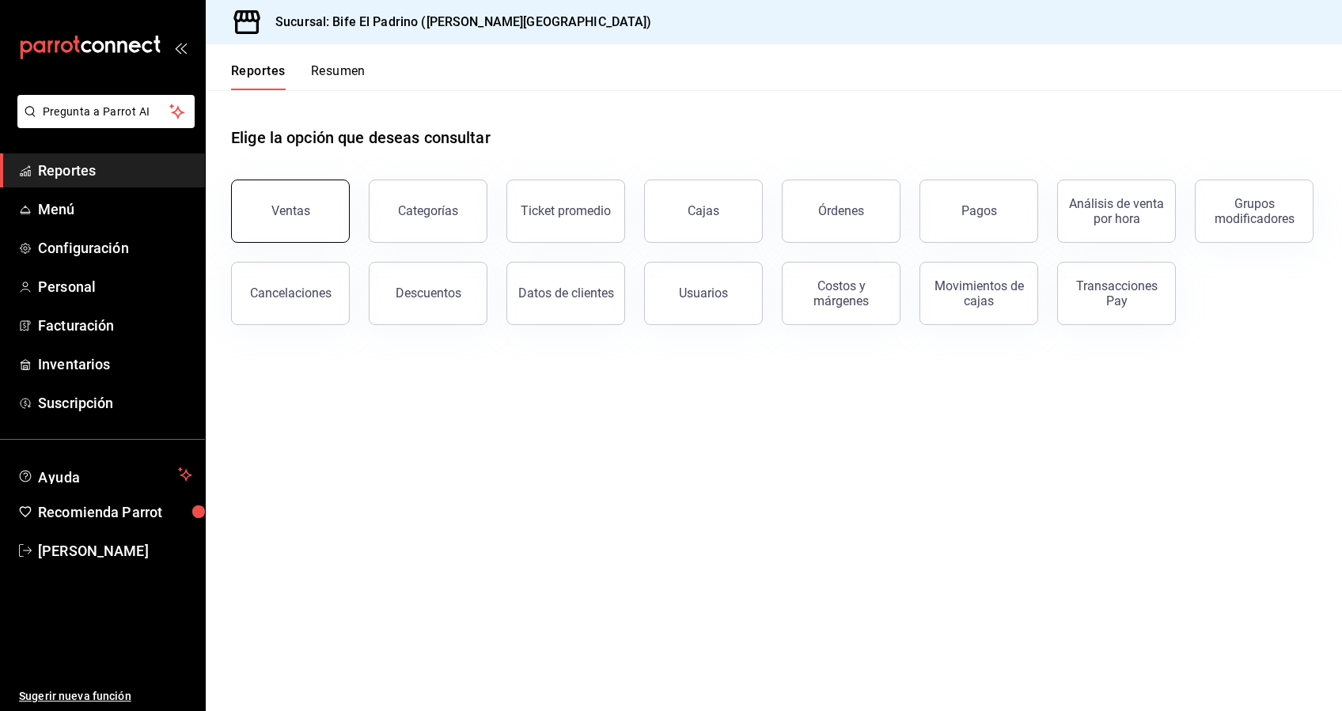
click at [304, 209] on div "Ventas" at bounding box center [290, 210] width 39 height 15
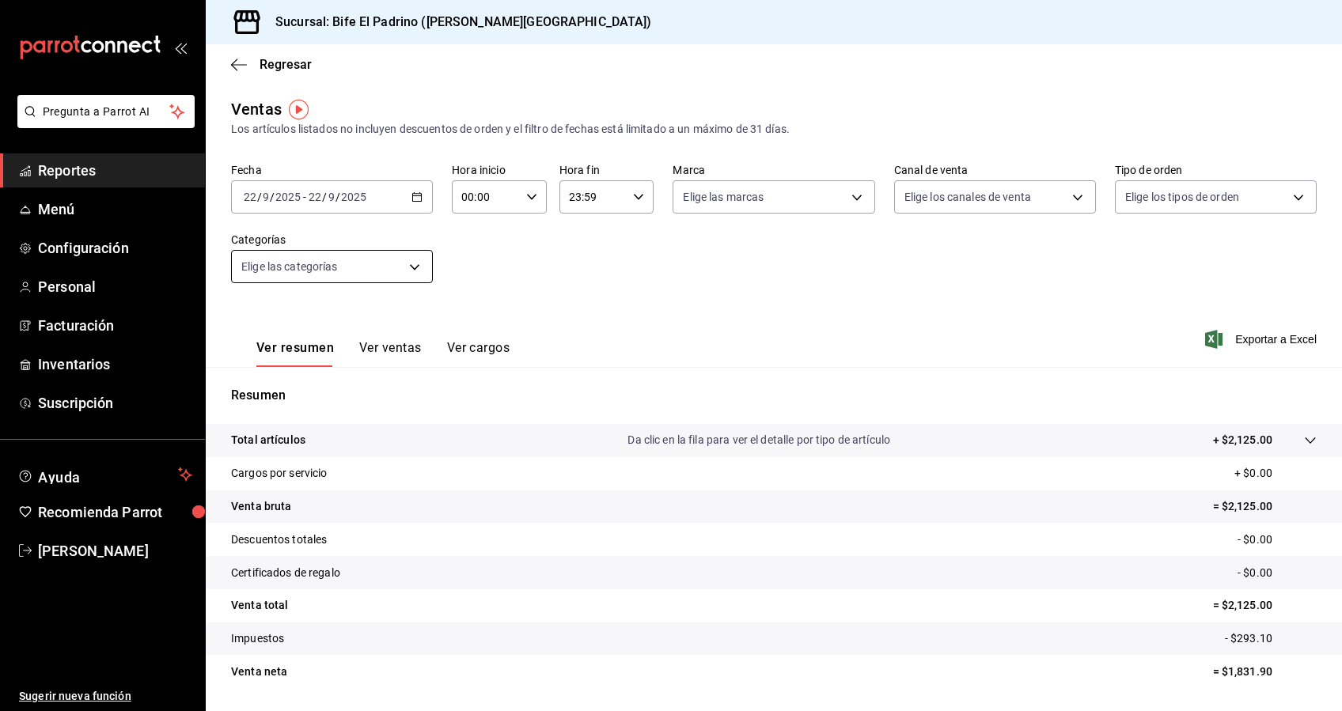
click at [421, 273] on body "Pregunta a Parrot AI Reportes Menú Configuración Personal Facturación Inventari…" at bounding box center [671, 355] width 1342 height 711
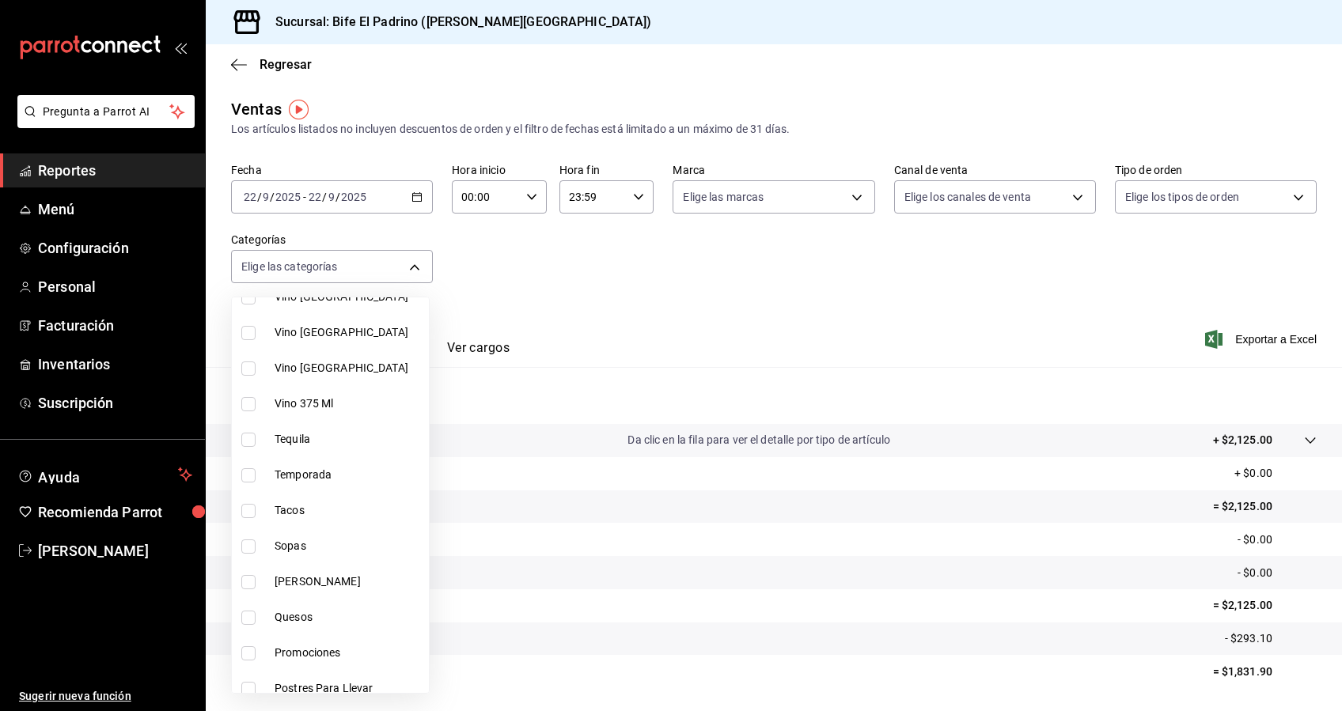
scroll to position [638, 0]
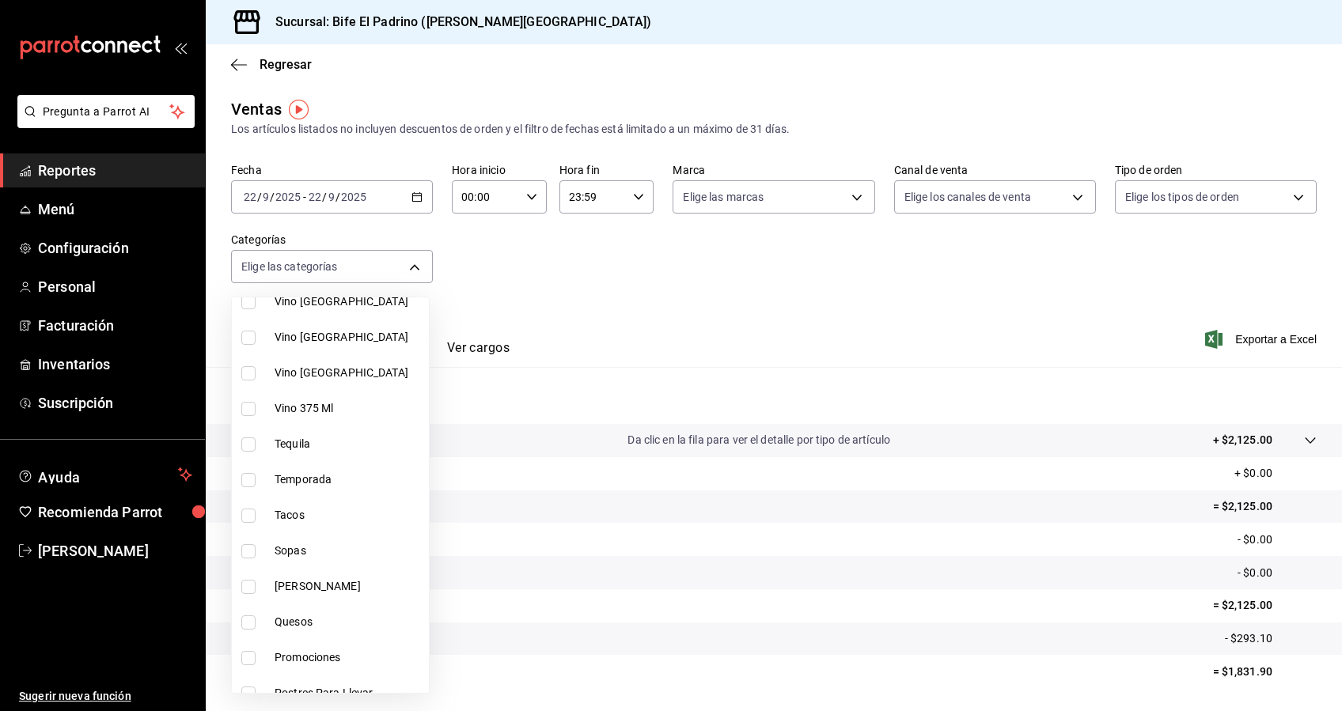
click at [246, 481] on input "checkbox" at bounding box center [248, 480] width 14 height 14
checkbox input "true"
click at [519, 312] on div at bounding box center [671, 355] width 1342 height 711
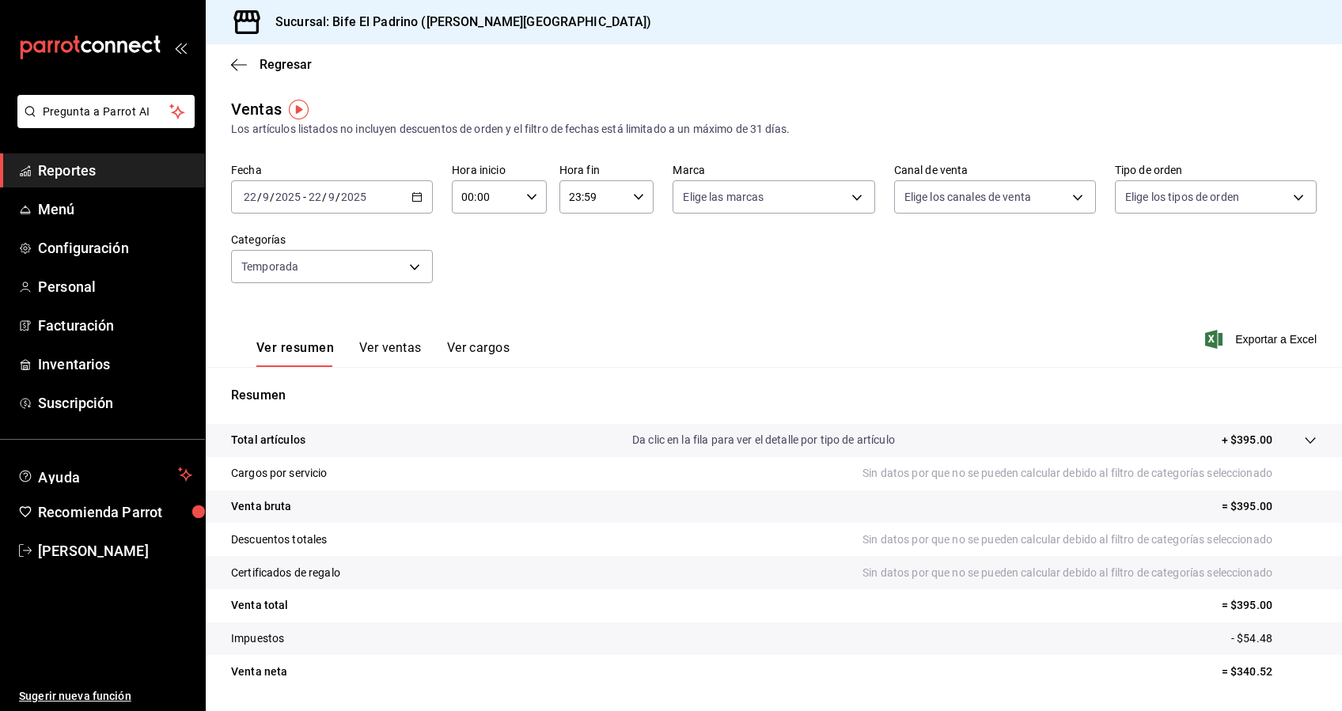
click at [418, 197] on icon "button" at bounding box center [416, 196] width 11 height 11
click at [290, 346] on span "Mes actual" at bounding box center [305, 351] width 123 height 17
click at [406, 350] on button "Ver ventas" at bounding box center [390, 353] width 63 height 27
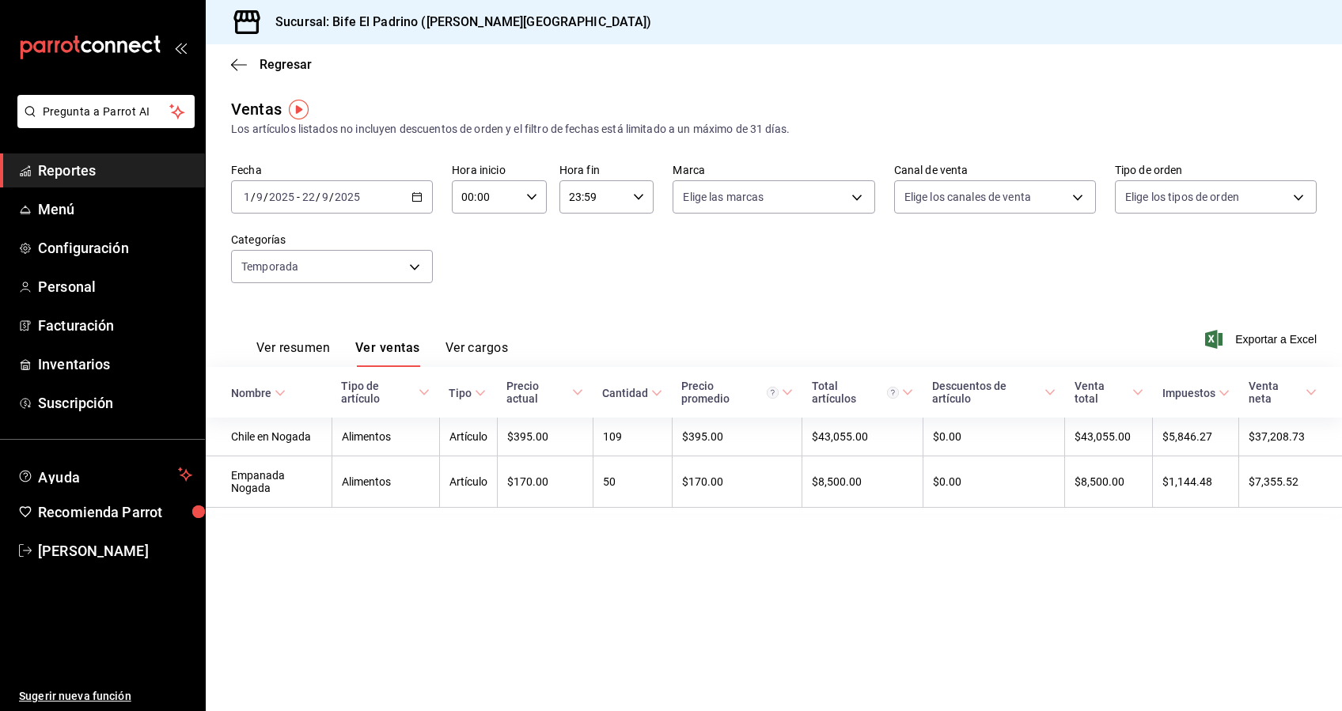
click at [419, 205] on div "[DATE] [DATE] - [DATE] [DATE]" at bounding box center [332, 196] width 202 height 33
click at [309, 393] on span "Rango de fechas" at bounding box center [305, 387] width 123 height 17
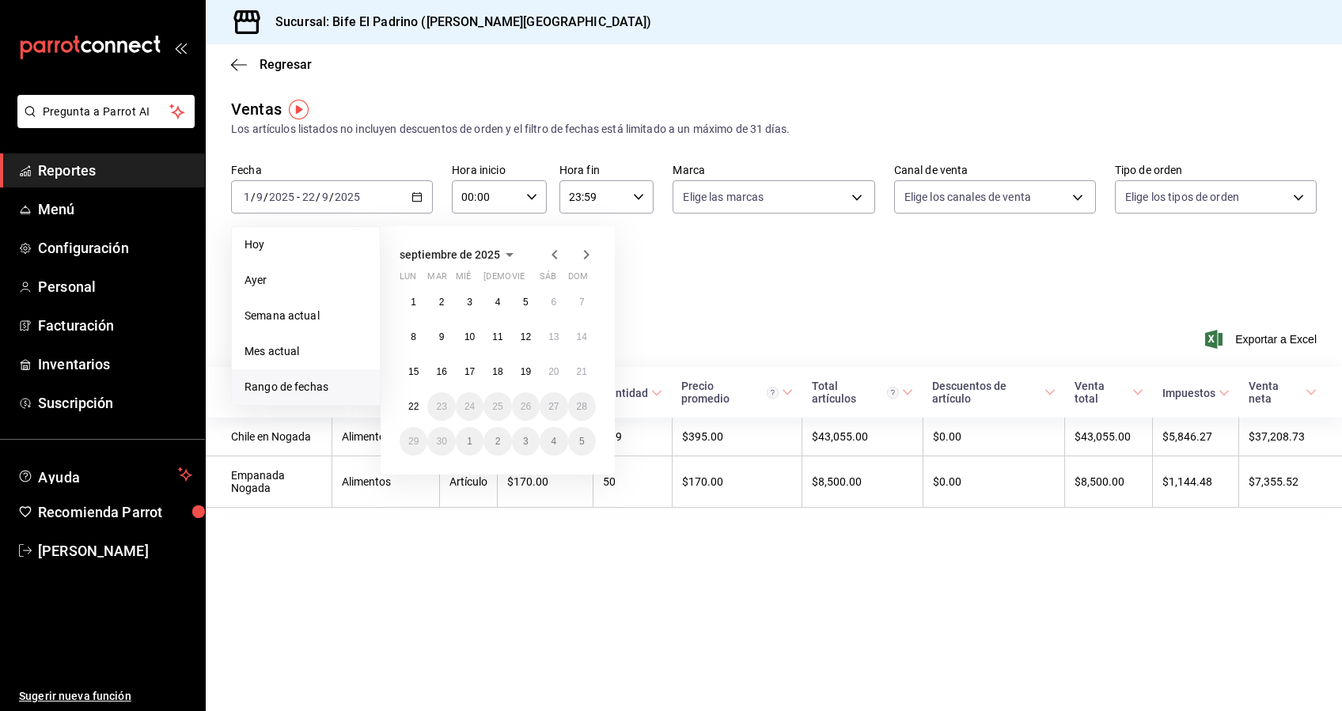
click at [558, 248] on icon "button" at bounding box center [554, 254] width 19 height 19
click at [525, 371] on abbr "15" at bounding box center [526, 371] width 10 height 11
click at [586, 256] on icon "button" at bounding box center [587, 254] width 6 height 9
click at [583, 340] on abbr "14" at bounding box center [582, 337] width 10 height 11
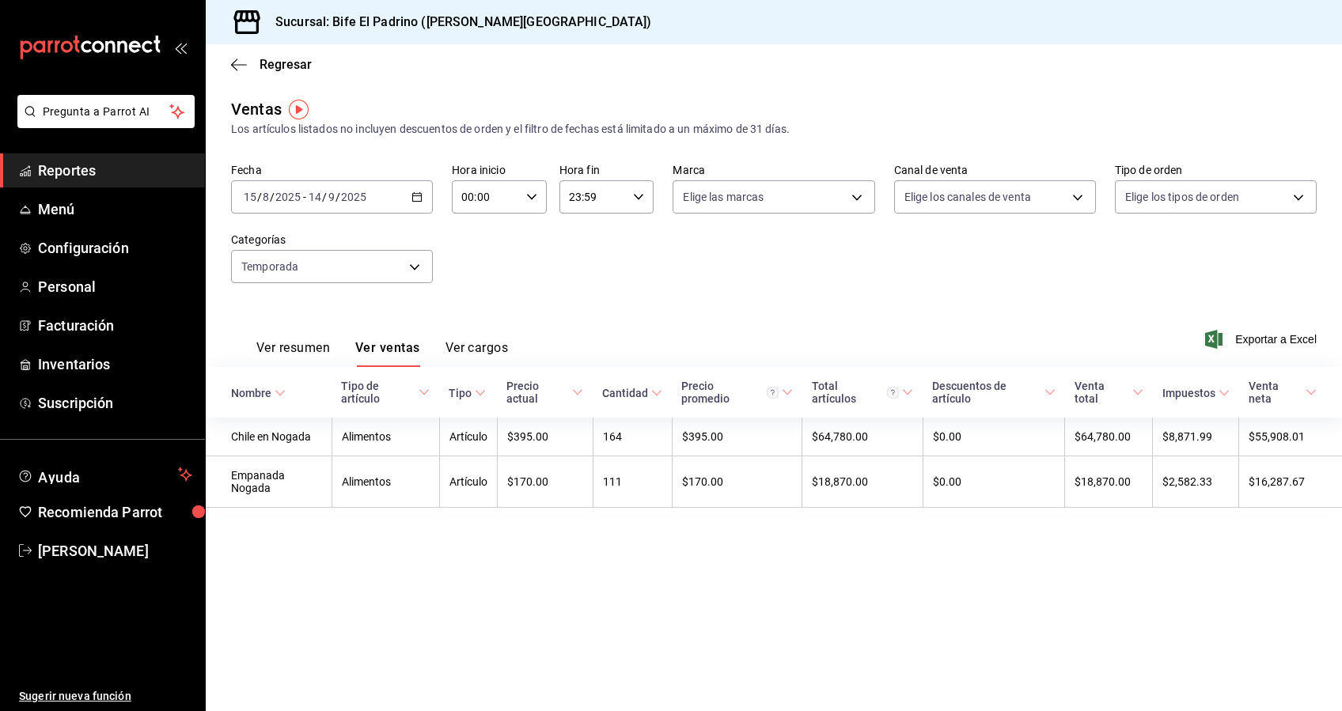
click at [419, 196] on icon "button" at bounding box center [416, 196] width 11 height 11
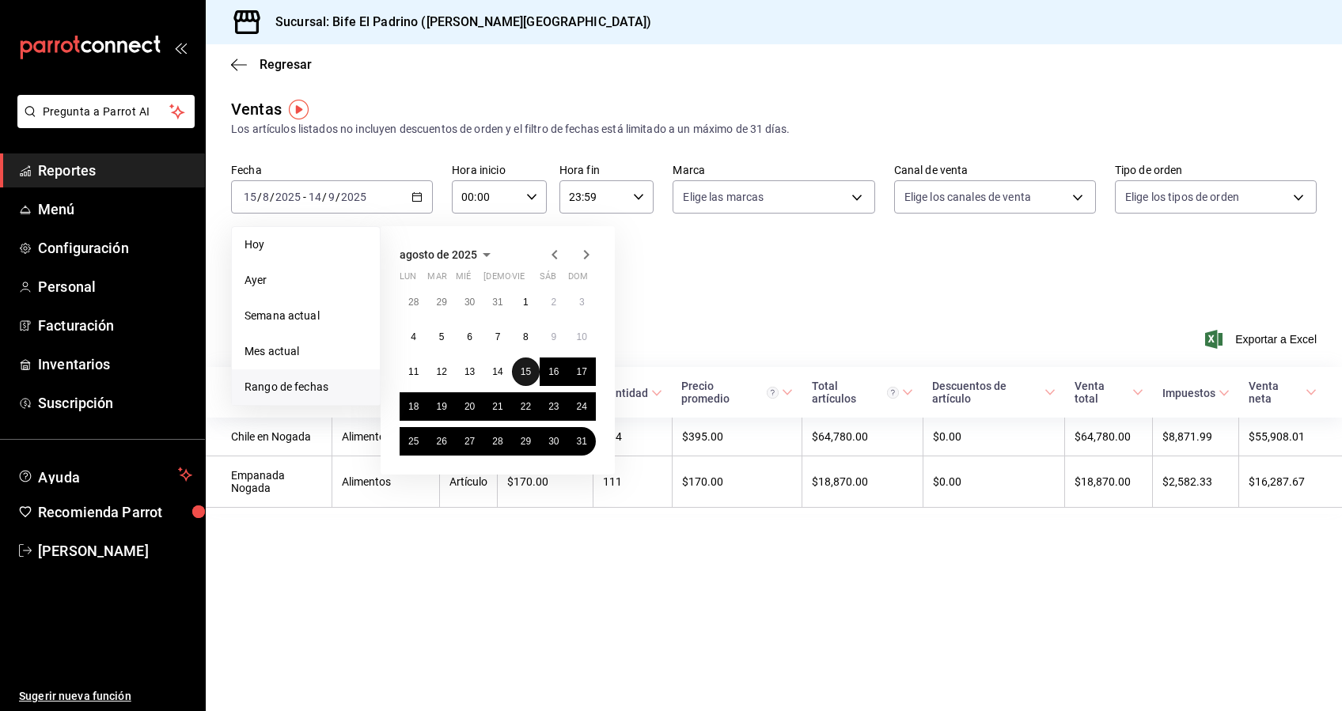
click at [530, 373] on abbr "15" at bounding box center [526, 371] width 10 height 11
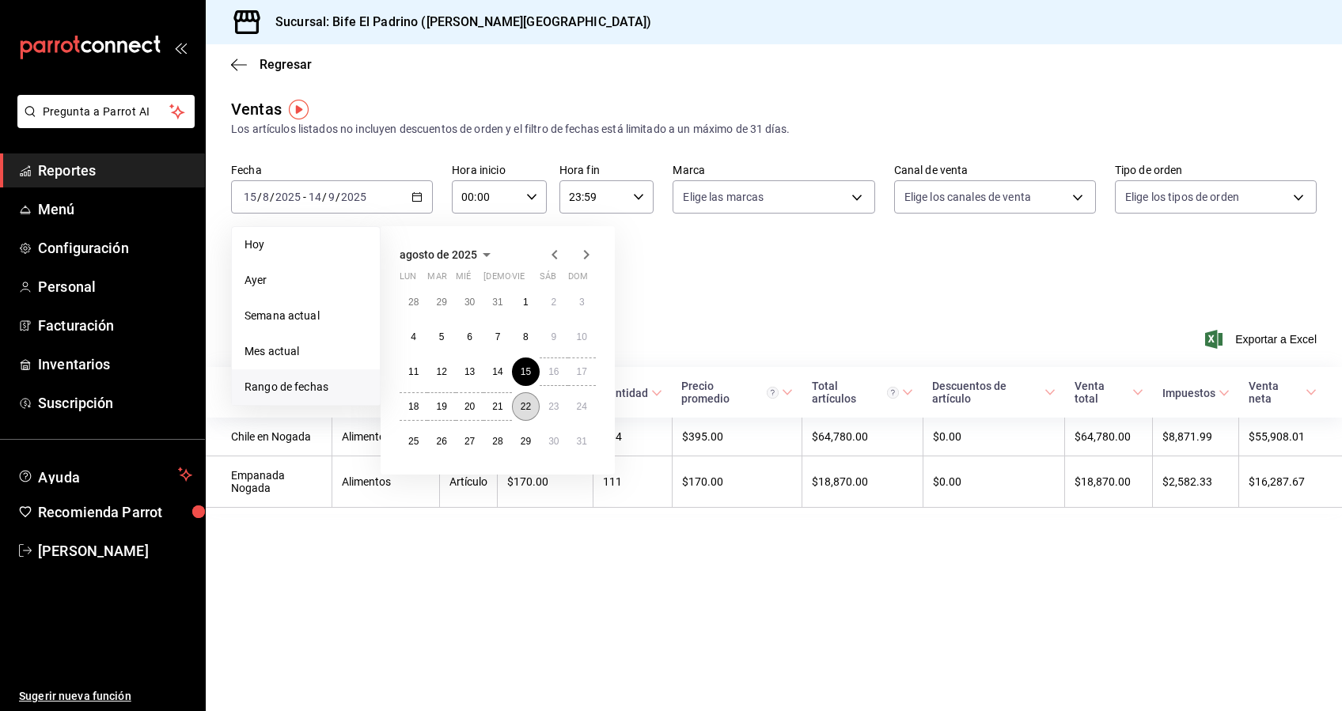
click at [525, 405] on abbr "22" at bounding box center [526, 406] width 10 height 11
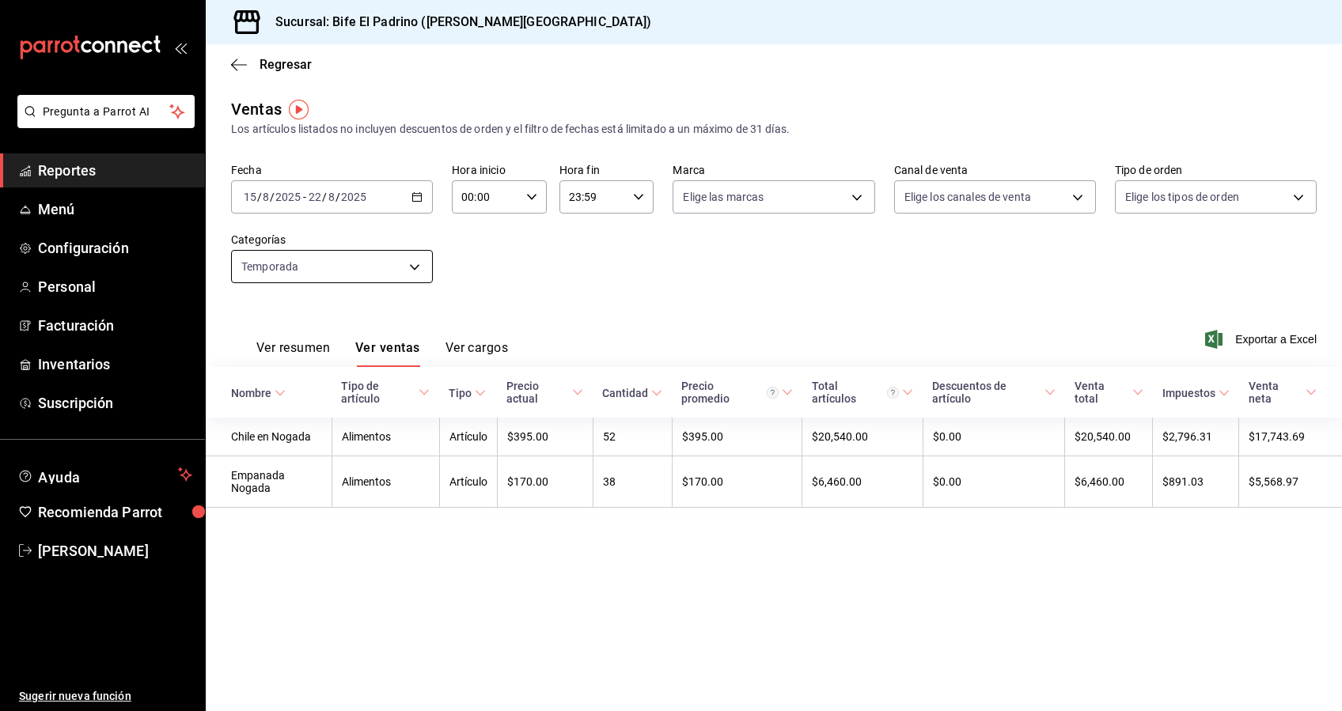
click at [415, 267] on body "Pregunta a Parrot AI Reportes Menú Configuración Personal Facturación Inventari…" at bounding box center [671, 355] width 1342 height 711
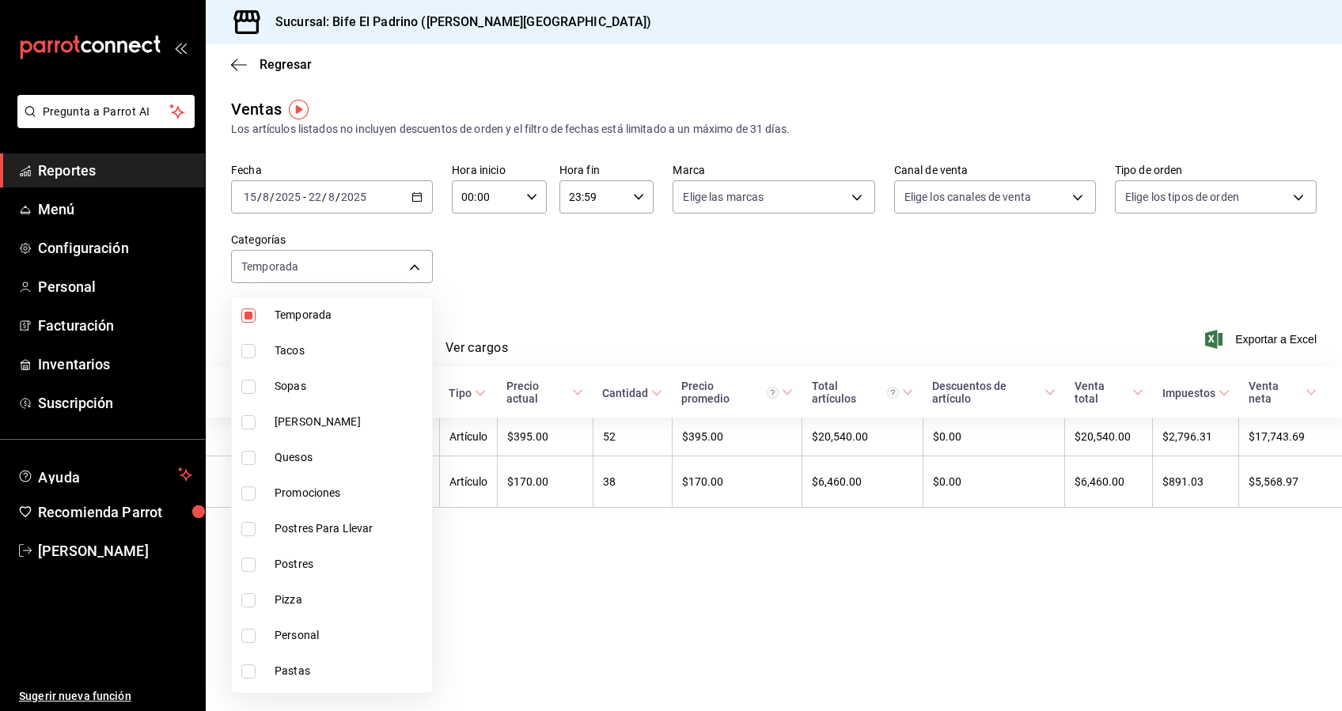
scroll to position [801, 0]
drag, startPoint x: 291, startPoint y: 493, endPoint x: 307, endPoint y: 498, distance: 16.8
click at [307, 498] on span "Promociones" at bounding box center [350, 495] width 151 height 17
type input "96218917-14a3-4871-9c4a-14e56178e4a9,16423168-21c7-48f5-852c-e97a4c0fafd1"
checkbox input "true"
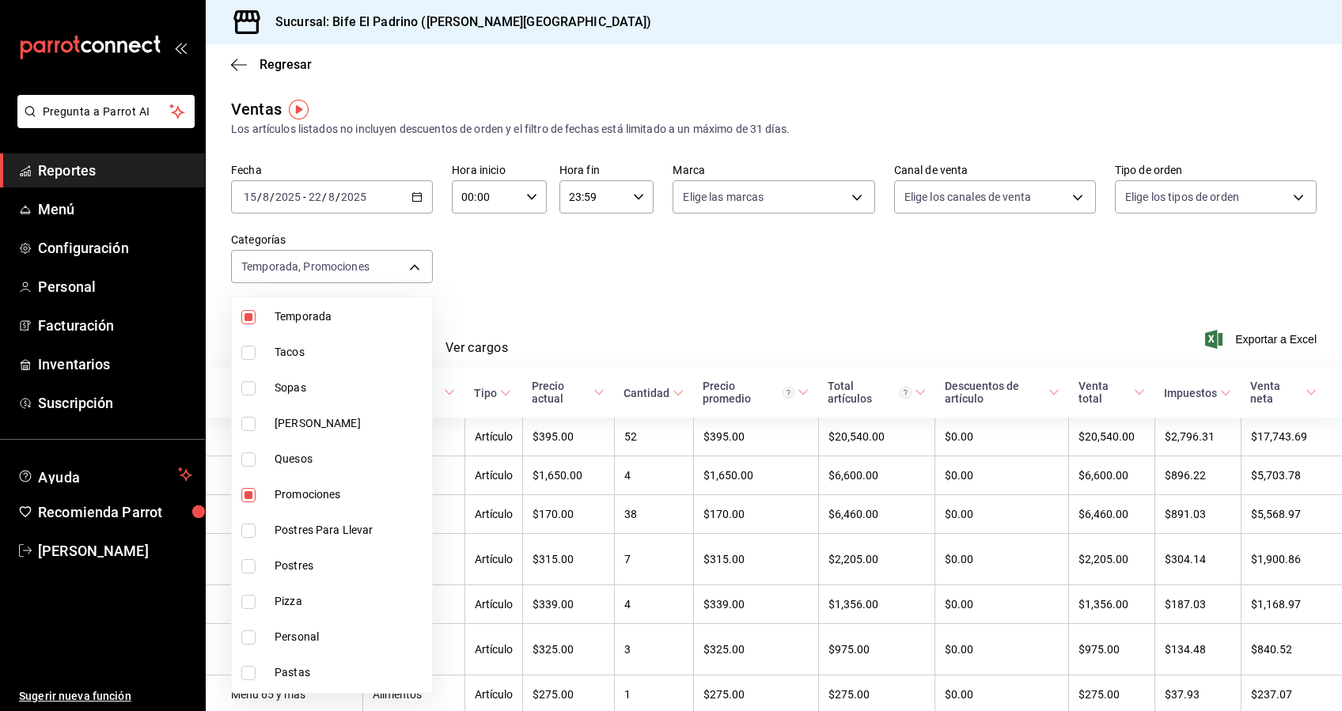
click at [684, 246] on div at bounding box center [671, 355] width 1342 height 711
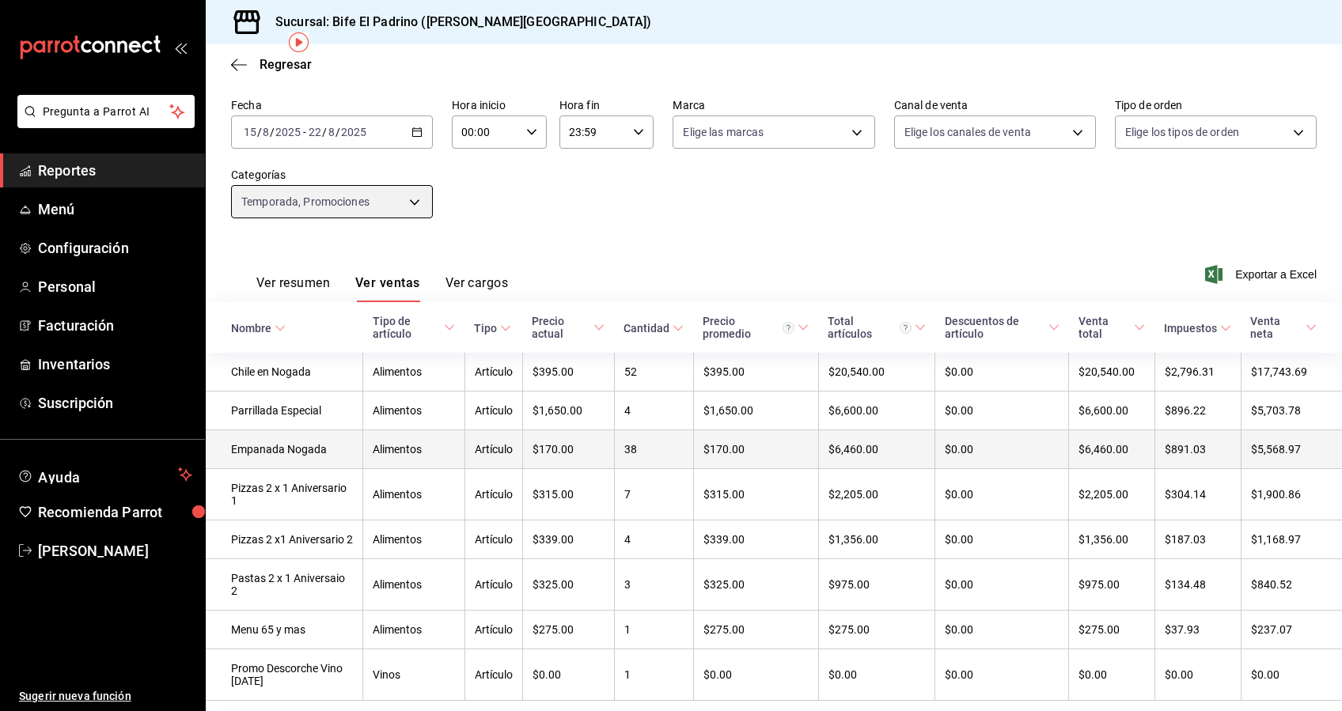
scroll to position [94, 0]
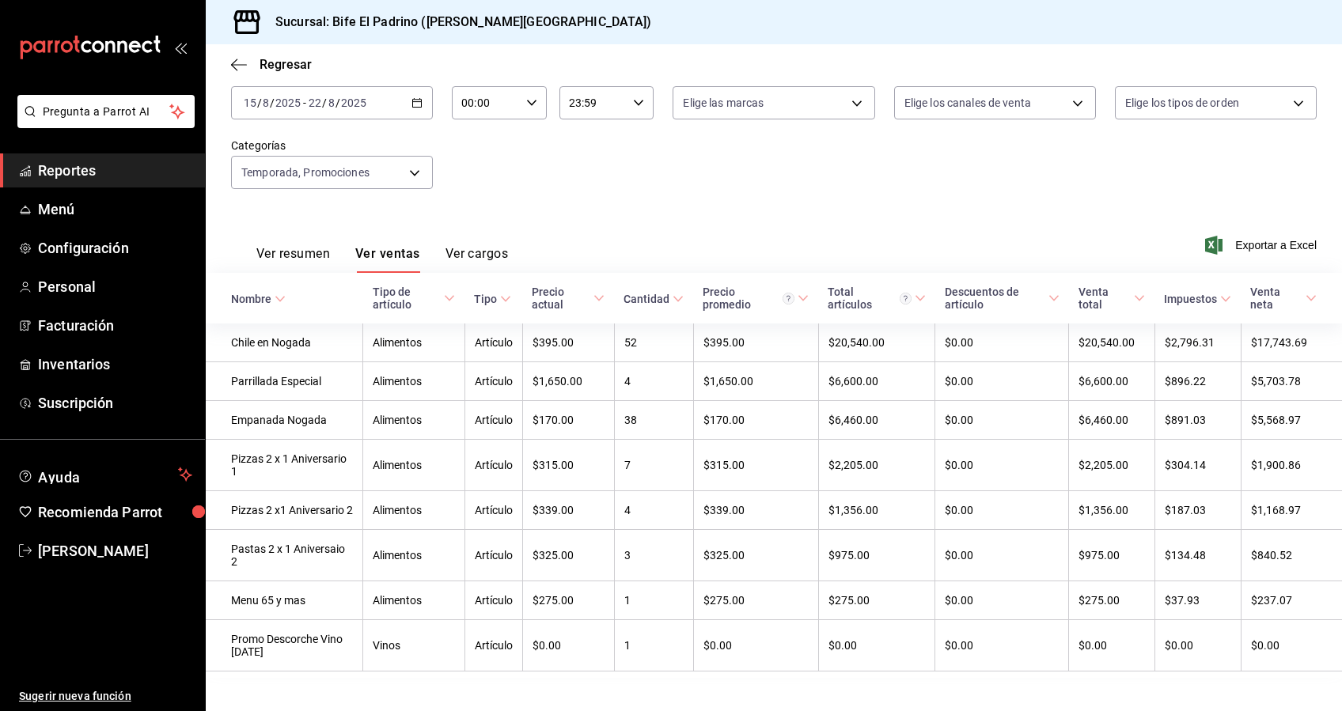
click at [420, 104] on div "[DATE] [DATE] - [DATE] [DATE]" at bounding box center [332, 102] width 202 height 33
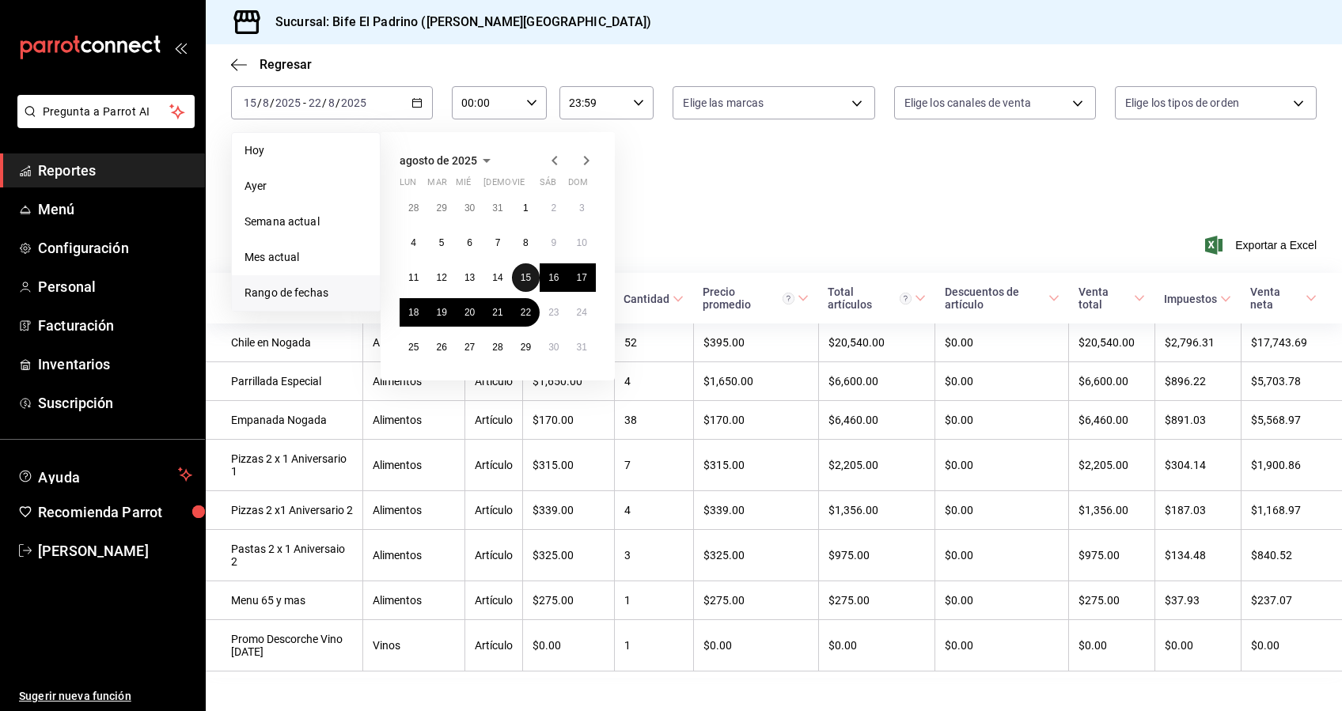
click at [521, 278] on abbr "15" at bounding box center [526, 277] width 10 height 11
click at [583, 158] on icon "button" at bounding box center [586, 160] width 19 height 19
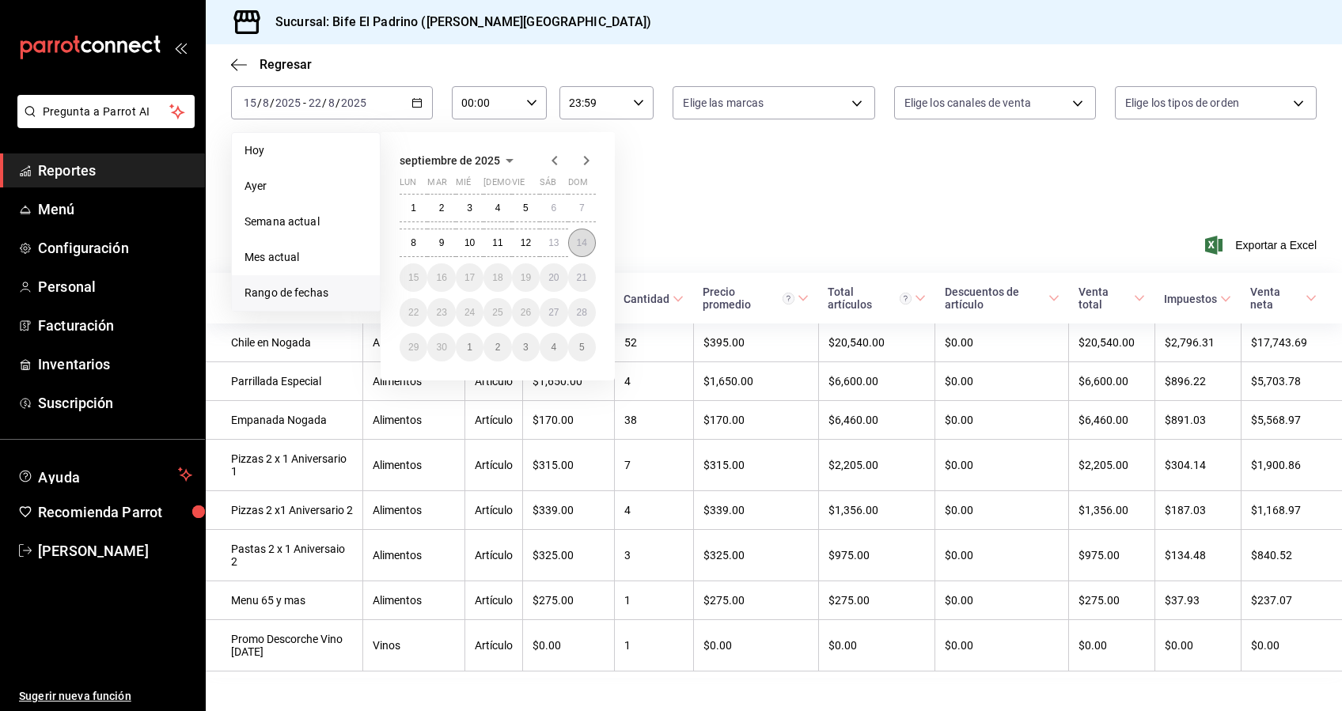
click at [574, 245] on button "14" at bounding box center [582, 243] width 28 height 28
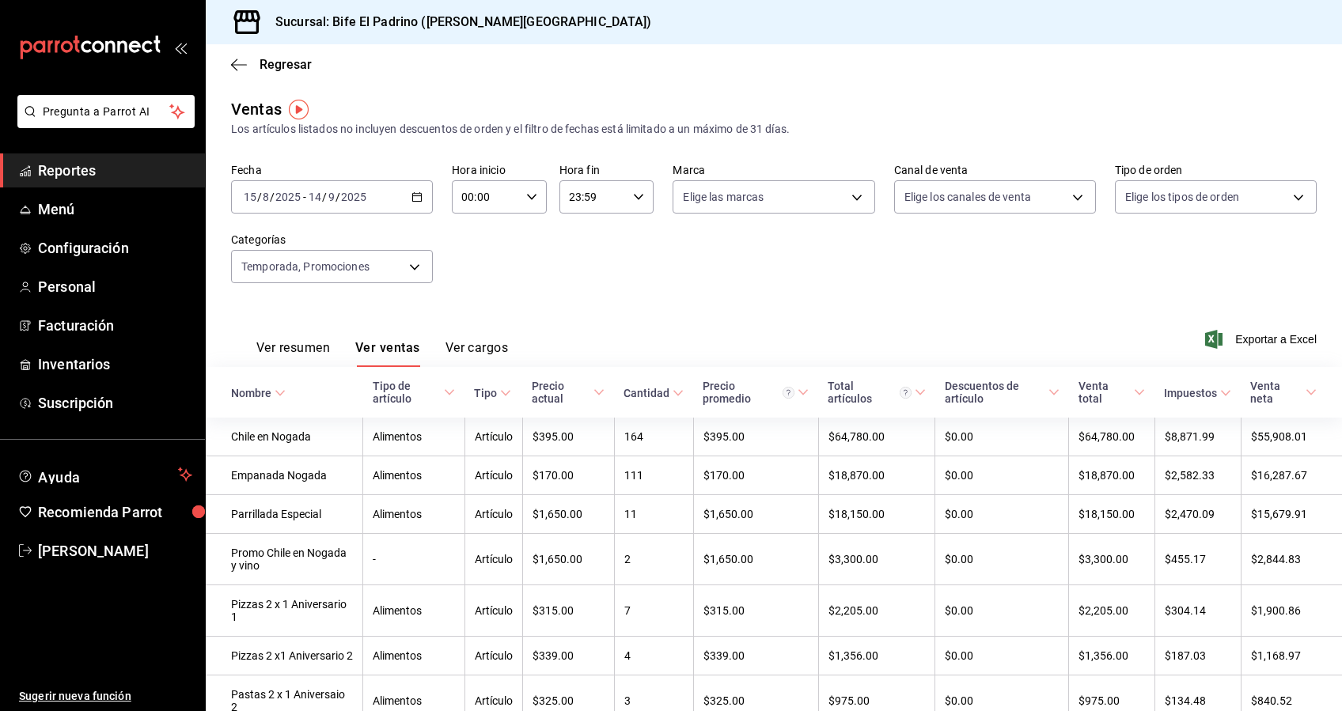
click at [412, 194] on \(Stroke\) "button" at bounding box center [416, 197] width 9 height 9
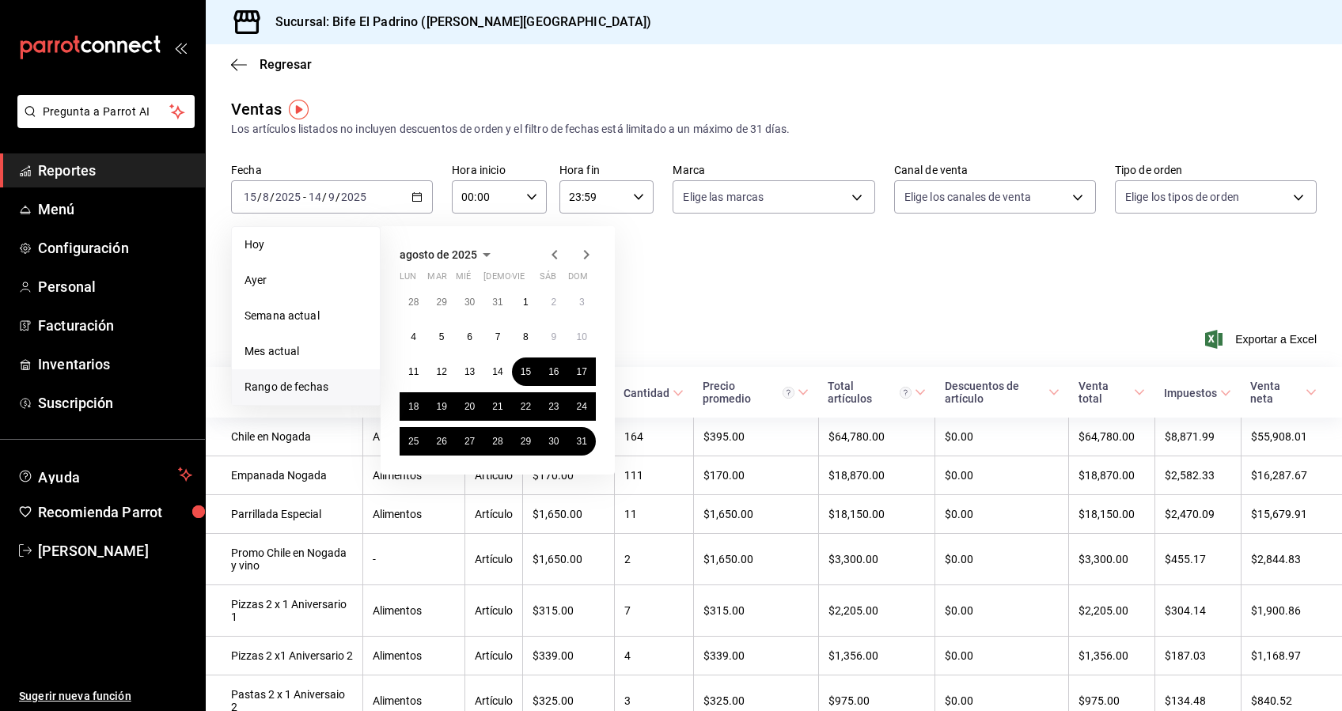
click at [591, 256] on icon "button" at bounding box center [586, 254] width 19 height 19
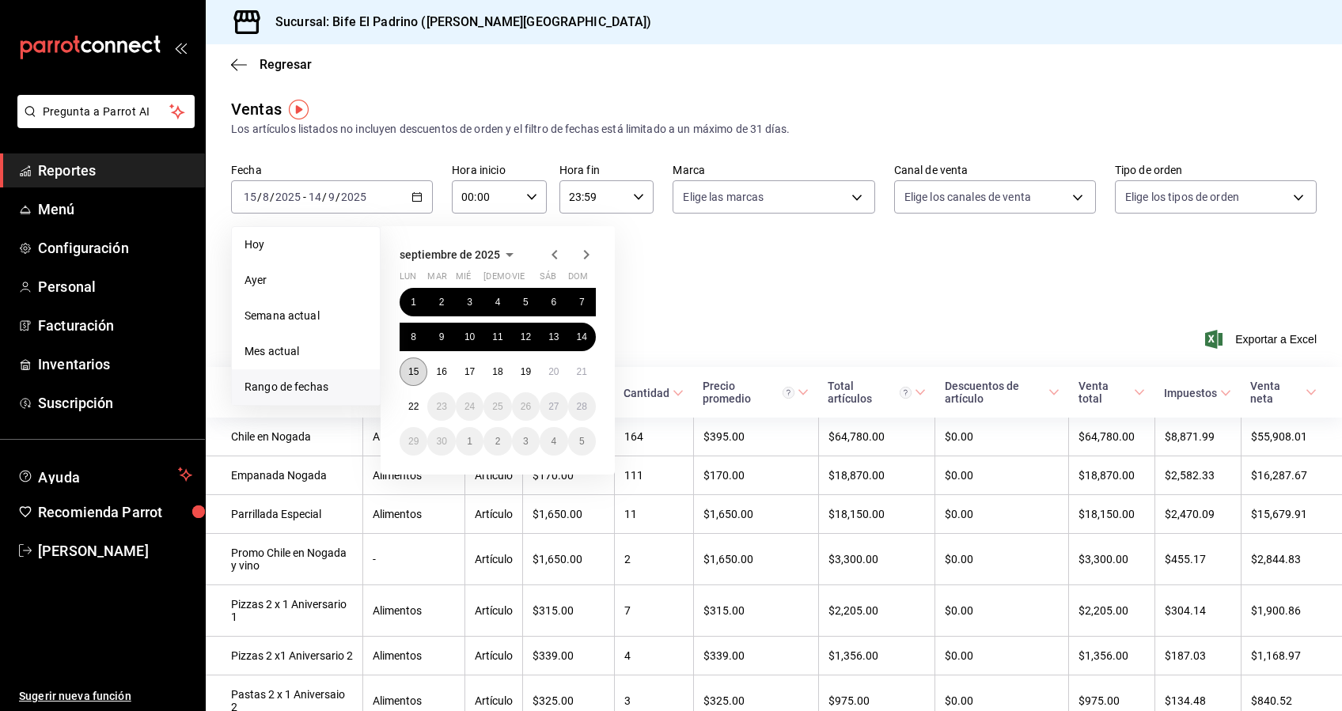
click at [406, 378] on button "15" at bounding box center [414, 372] width 28 height 28
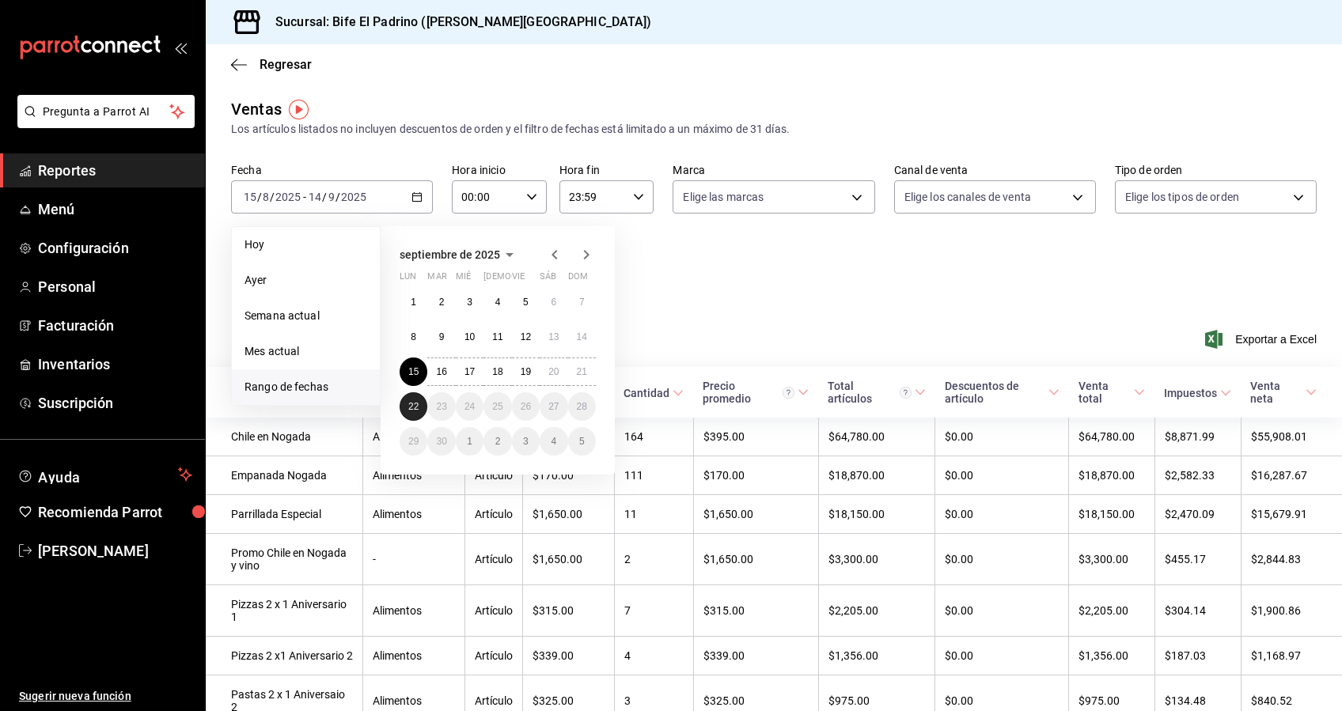
click at [411, 405] on abbr "22" at bounding box center [413, 406] width 10 height 11
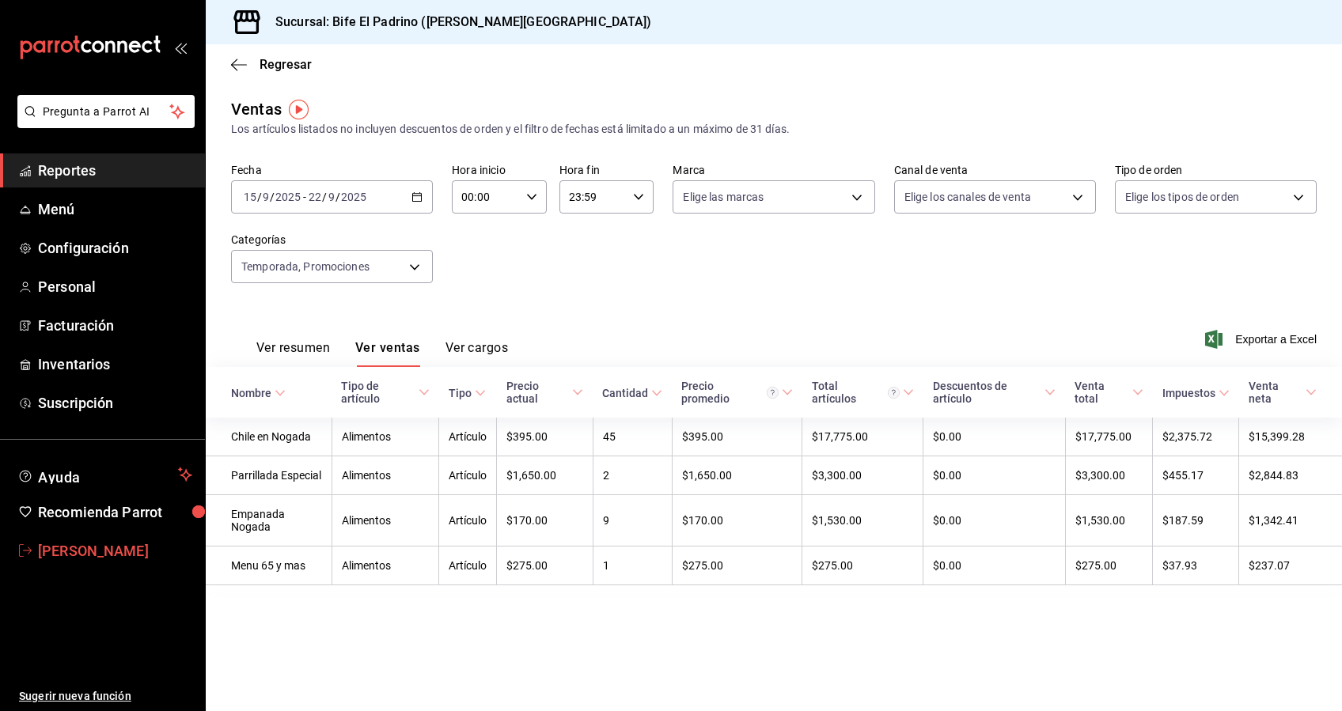
click at [110, 551] on span "[PERSON_NAME]" at bounding box center [115, 550] width 154 height 21
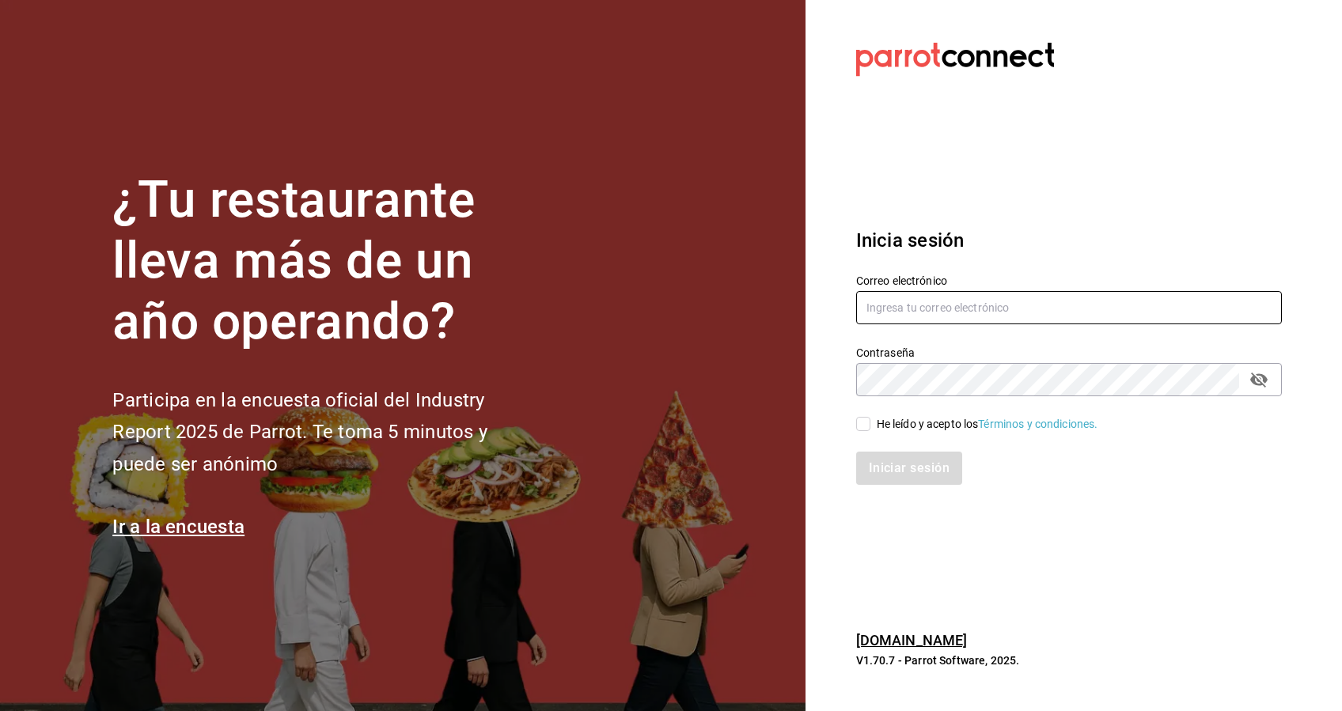
type input "[EMAIL_ADDRESS][DOMAIN_NAME]"
